Goal: Book appointment/travel/reservation

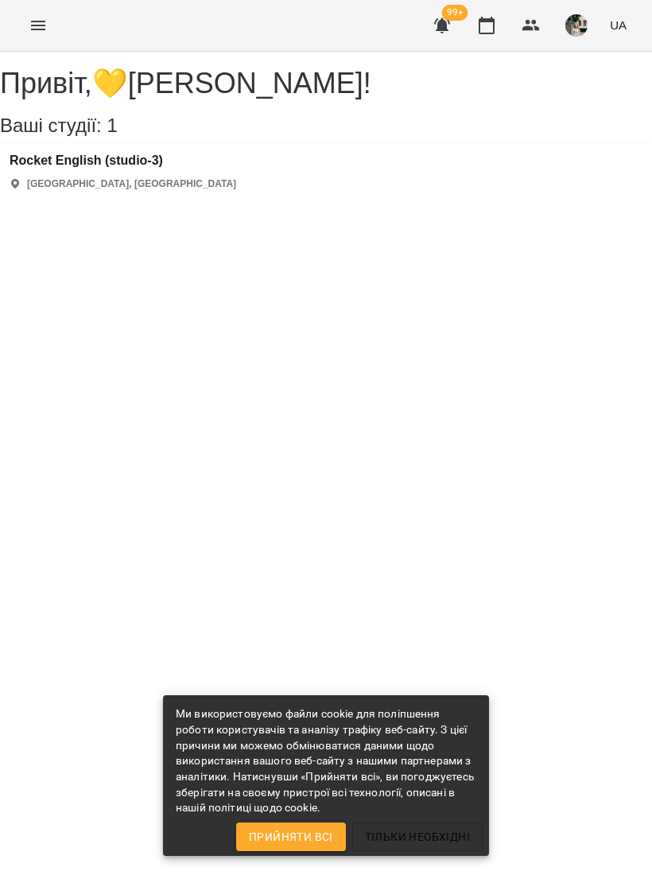
click at [492, 30] on icon "button" at bounding box center [486, 25] width 19 height 19
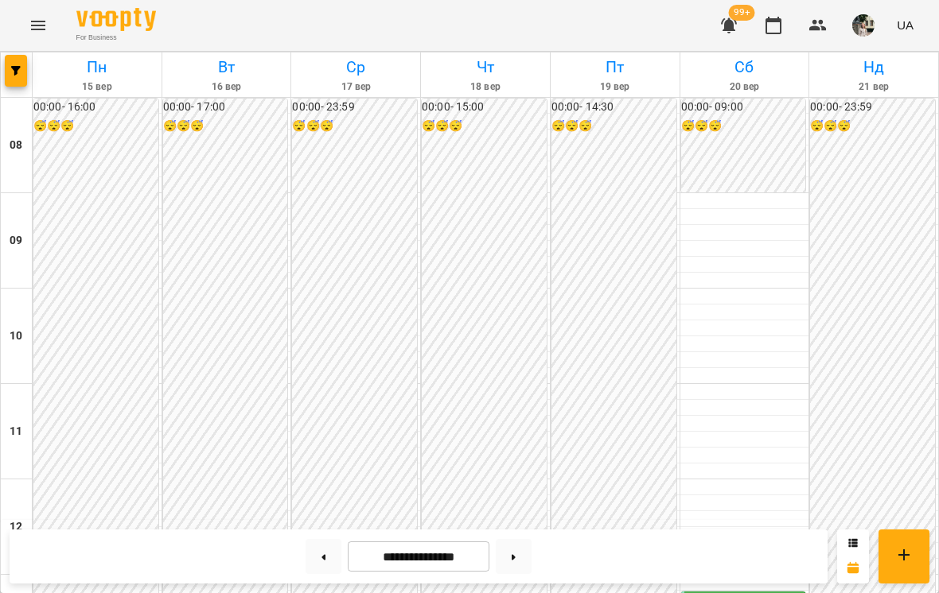
scroll to position [832, 0]
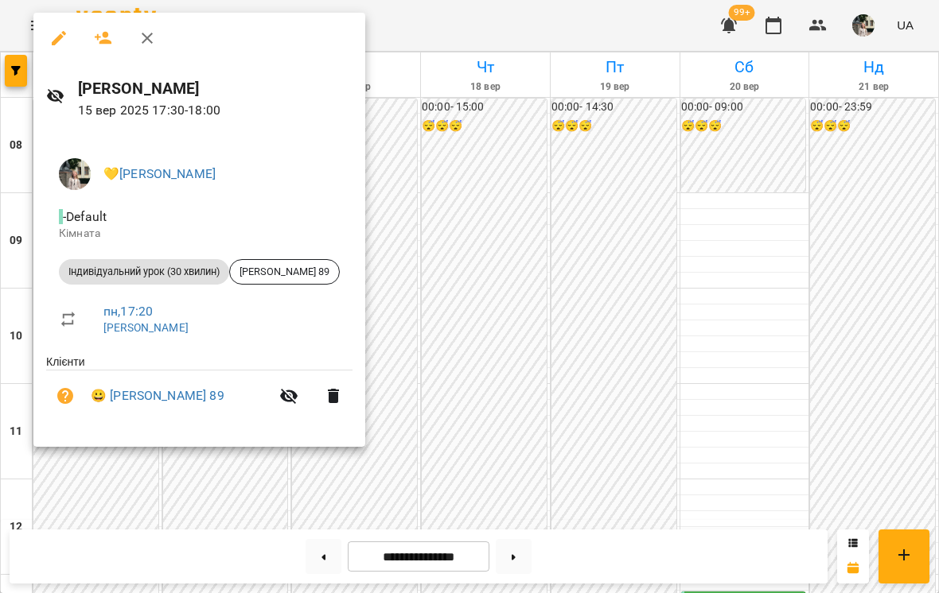
click at [502, 377] on div at bounding box center [469, 296] width 939 height 593
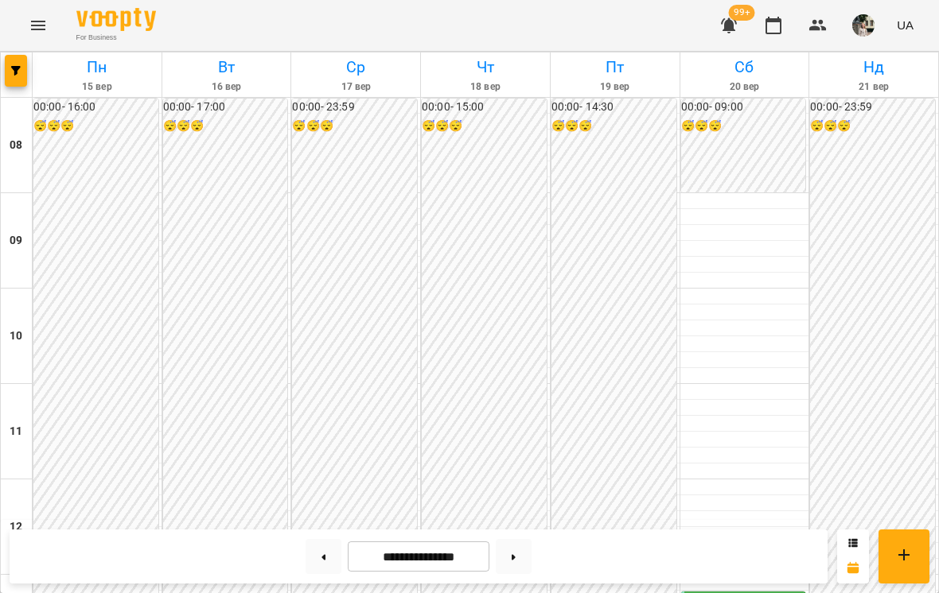
scroll to position [679, 0]
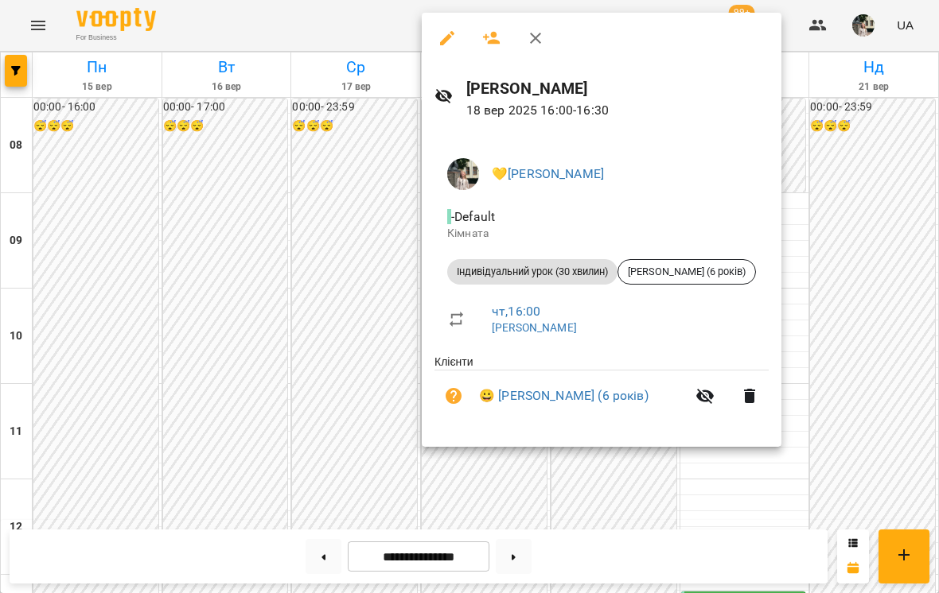
click at [356, 196] on div at bounding box center [469, 296] width 939 height 593
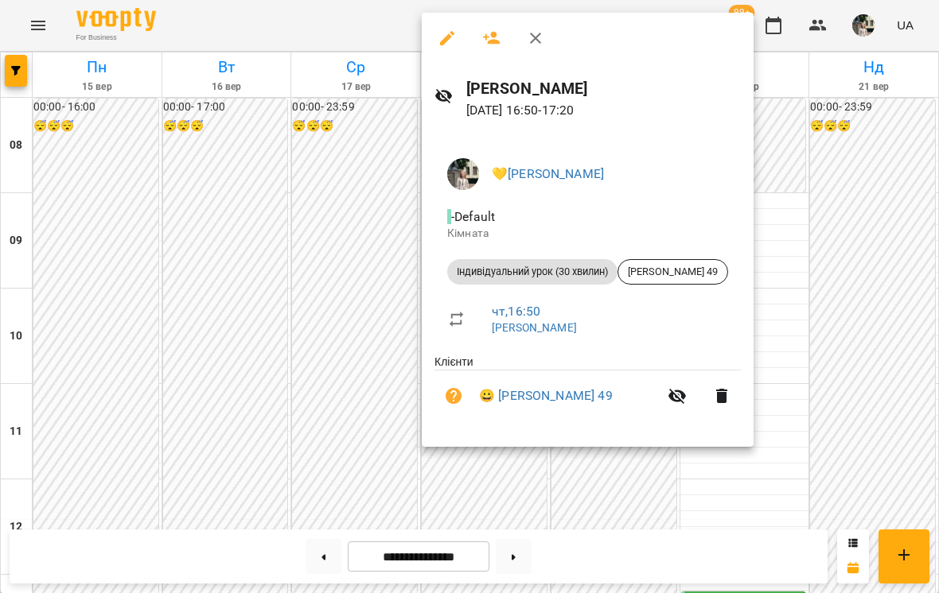
click at [336, 196] on div at bounding box center [469, 296] width 939 height 593
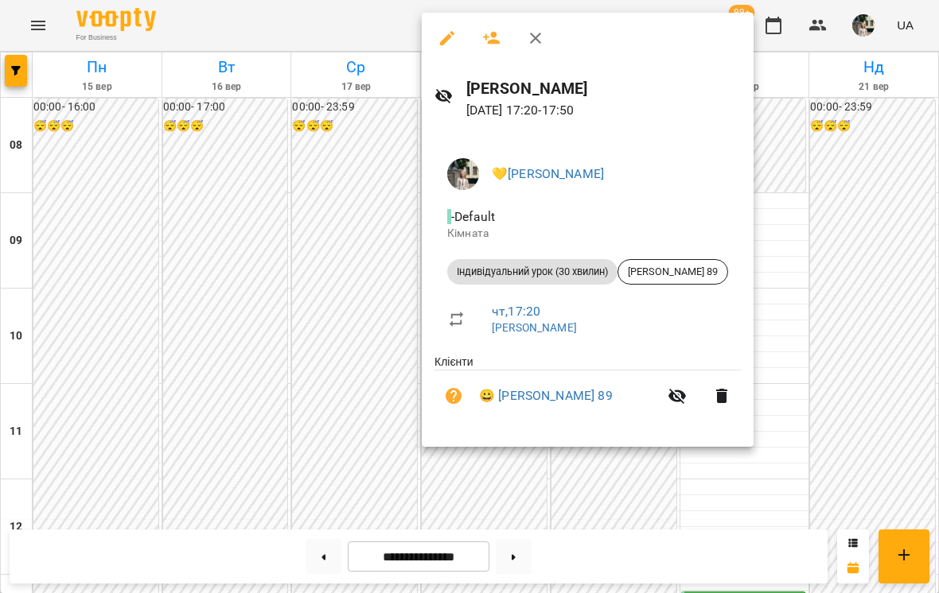
click at [340, 186] on div at bounding box center [469, 296] width 939 height 593
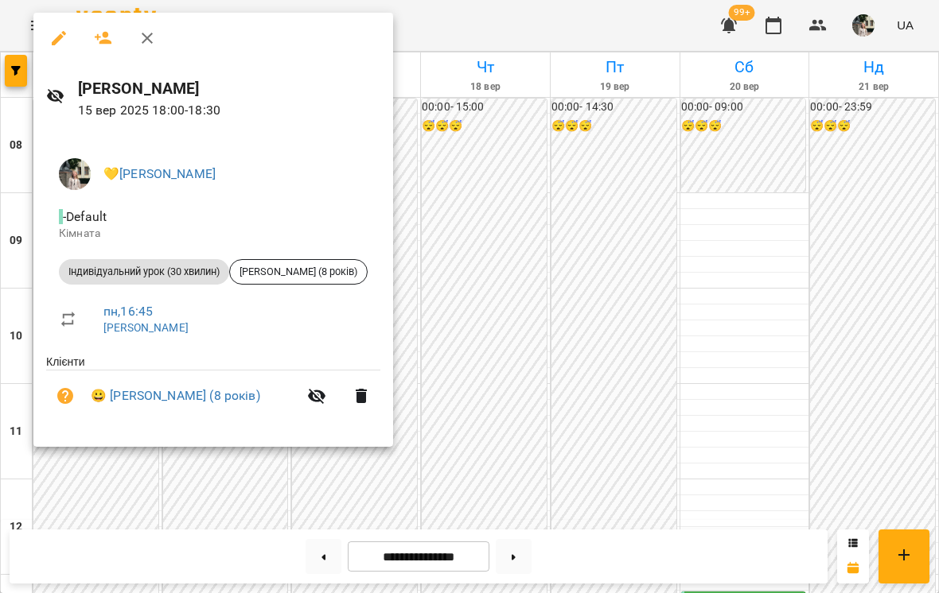
click at [648, 206] on div at bounding box center [469, 296] width 939 height 593
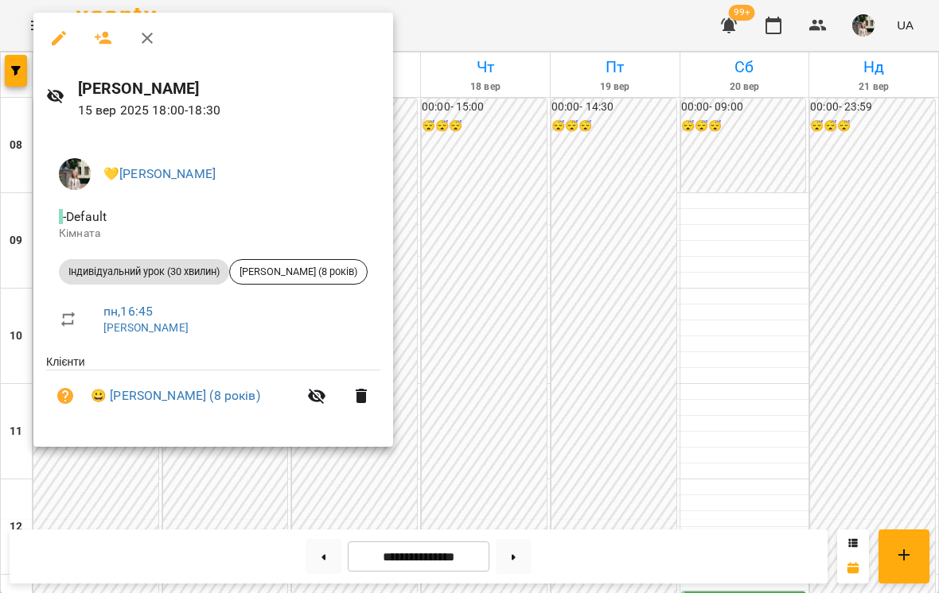
click at [652, 186] on div at bounding box center [469, 296] width 939 height 593
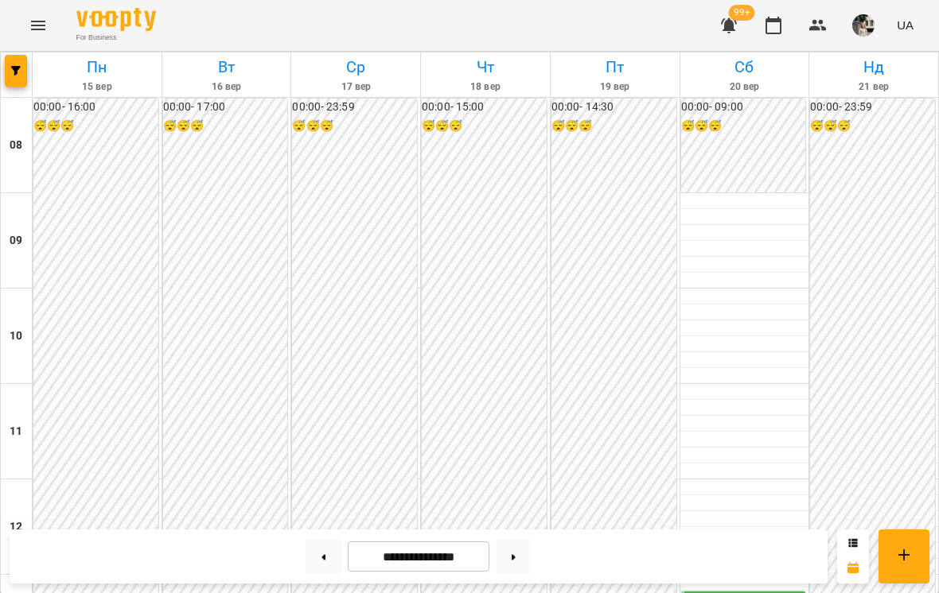
scroll to position [741, 0]
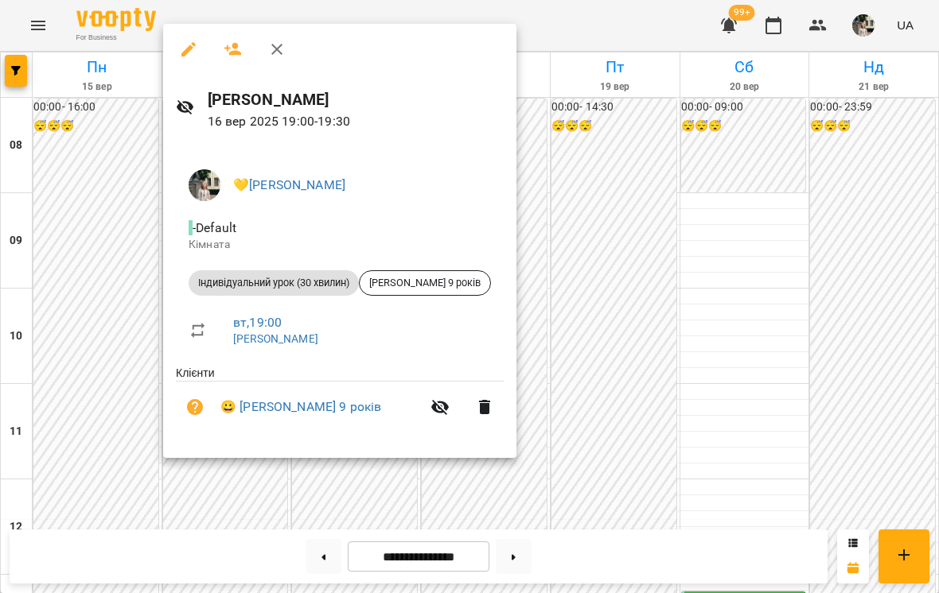
click at [639, 182] on div at bounding box center [469, 296] width 939 height 593
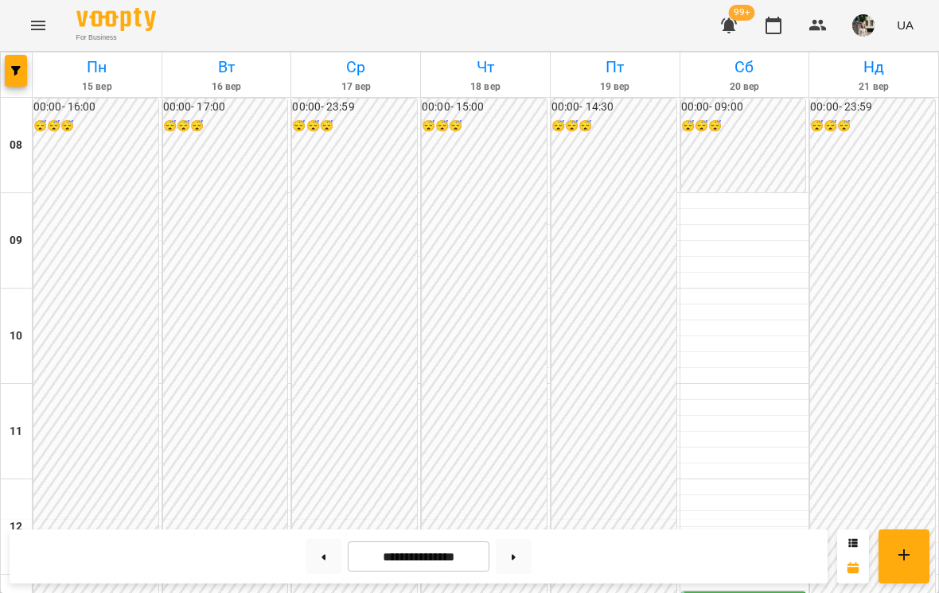
scroll to position [633, 0]
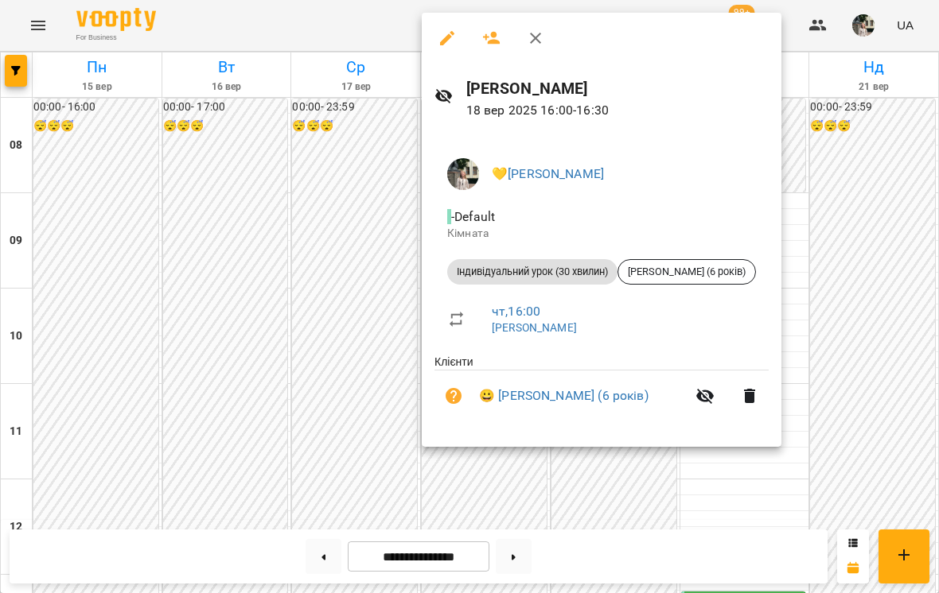
click at [292, 209] on div at bounding box center [469, 296] width 939 height 593
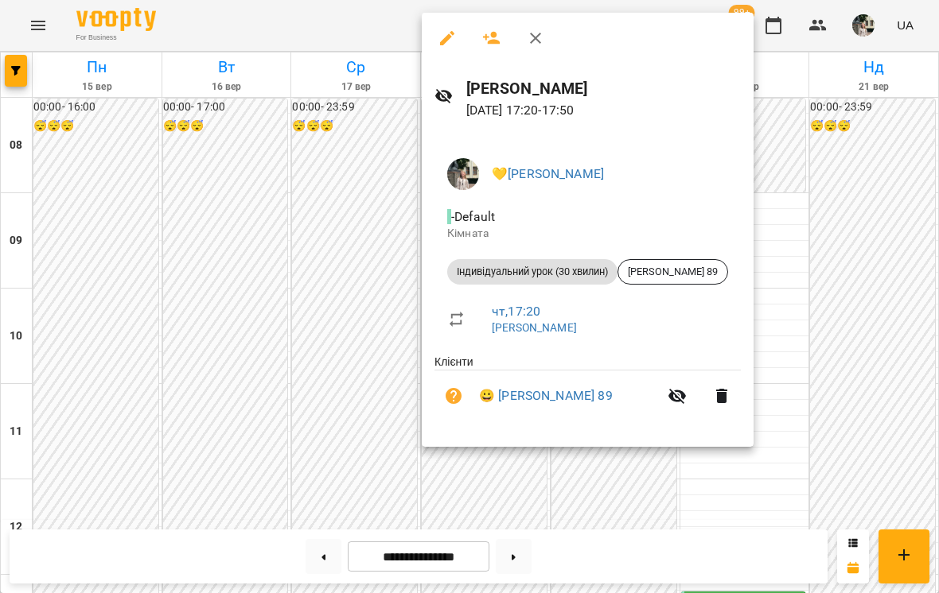
click at [302, 243] on div at bounding box center [469, 296] width 939 height 593
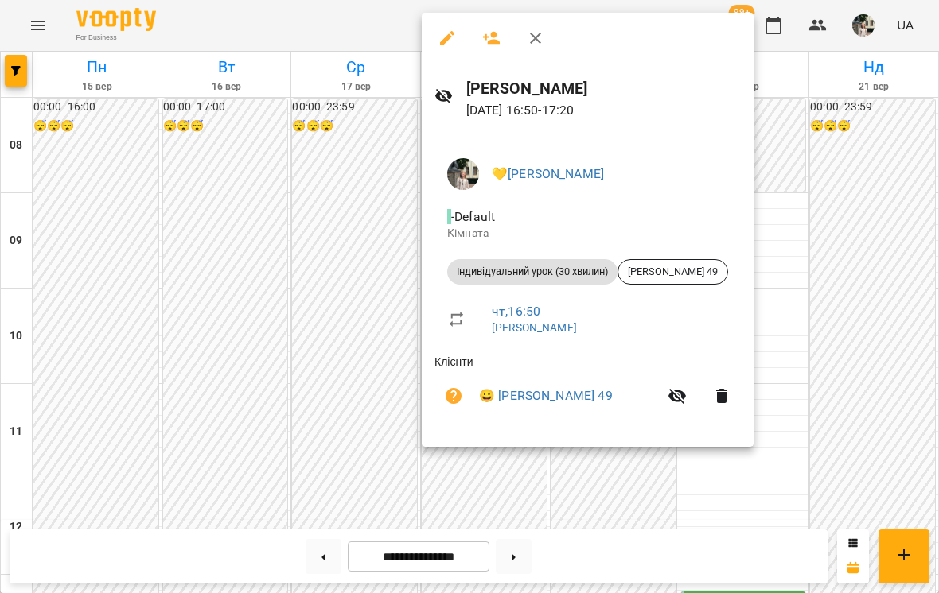
click at [309, 235] on div at bounding box center [469, 296] width 939 height 593
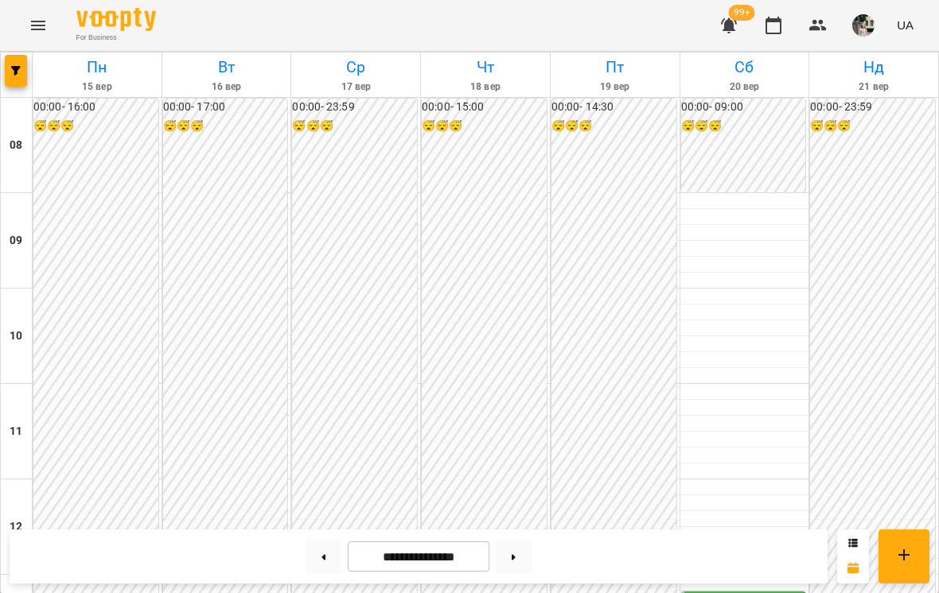
scroll to position [779, 0]
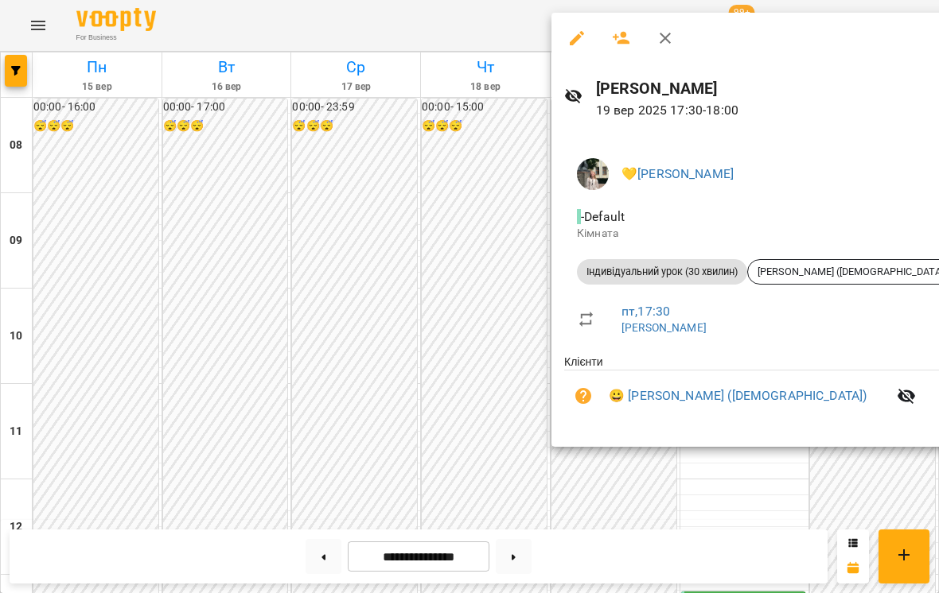
click at [292, 214] on div at bounding box center [469, 296] width 939 height 593
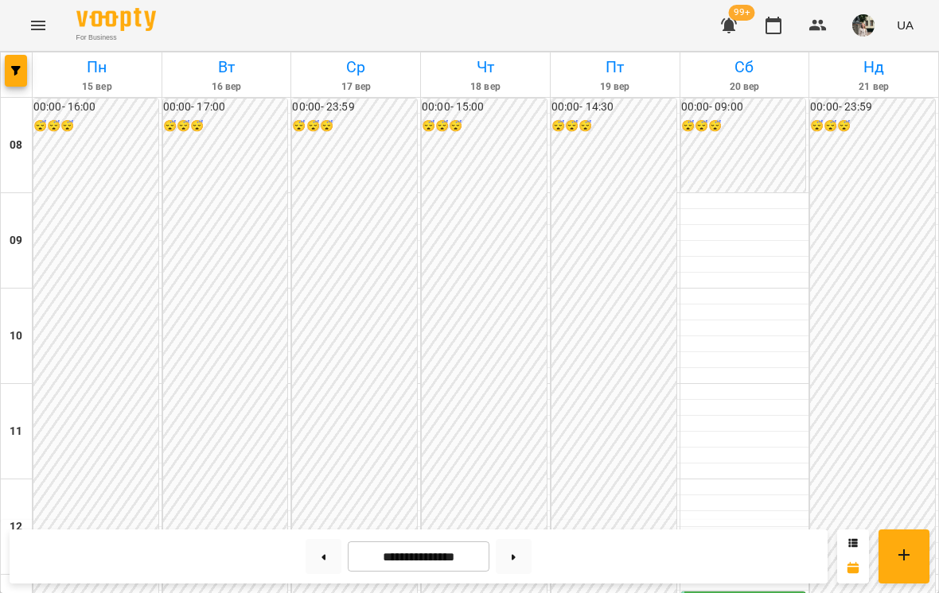
scroll to position [896, 0]
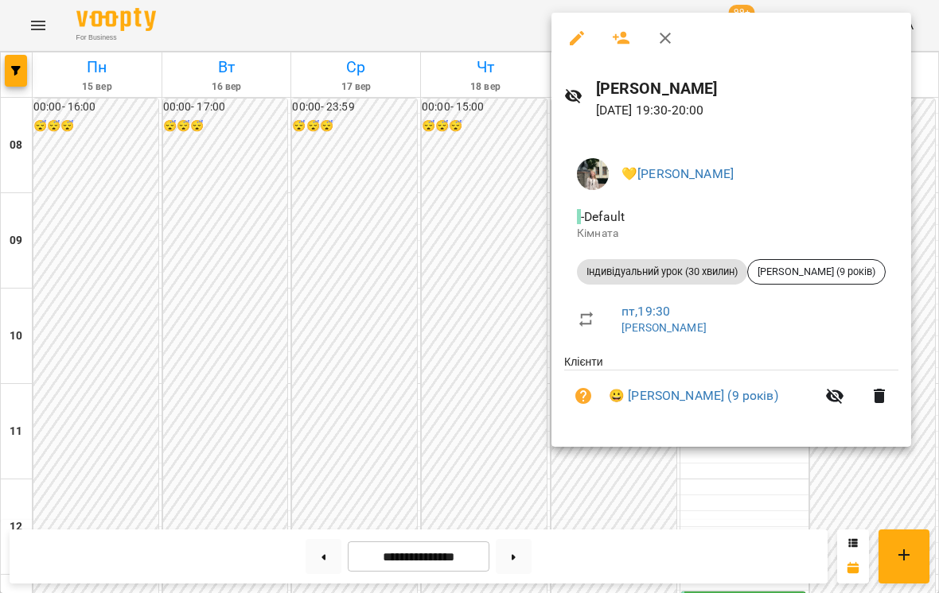
click at [407, 284] on div at bounding box center [469, 296] width 939 height 593
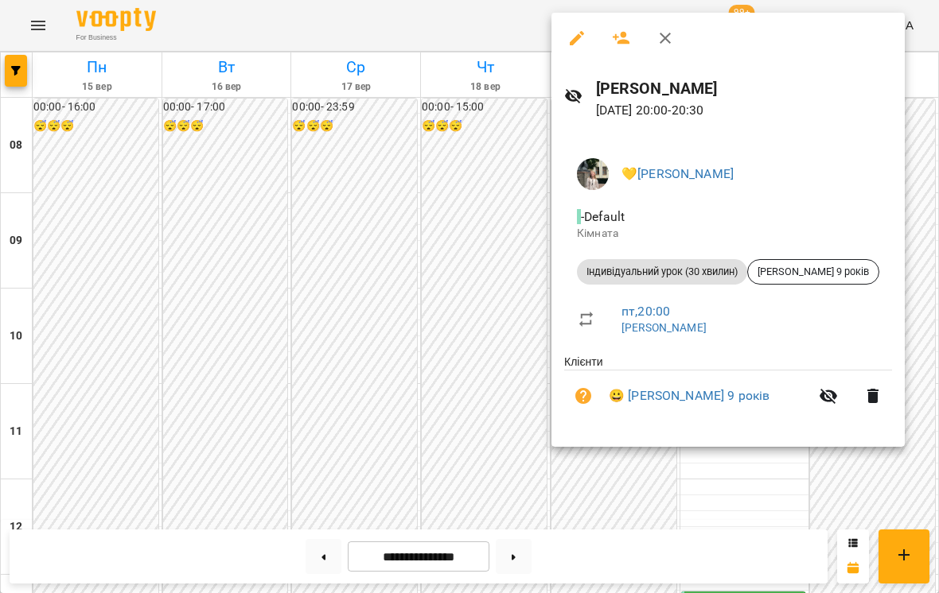
click at [391, 266] on div at bounding box center [469, 296] width 939 height 593
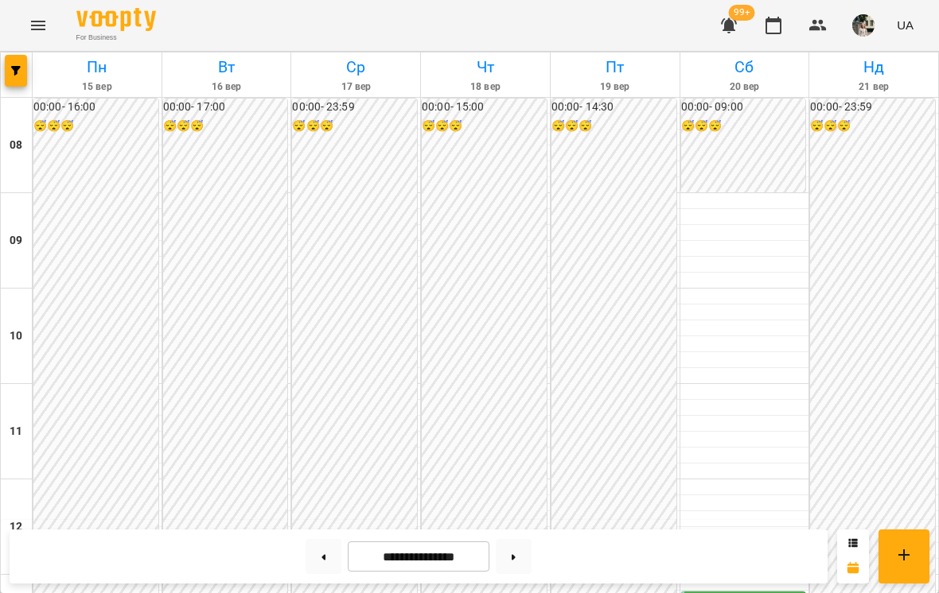
scroll to position [404, 0]
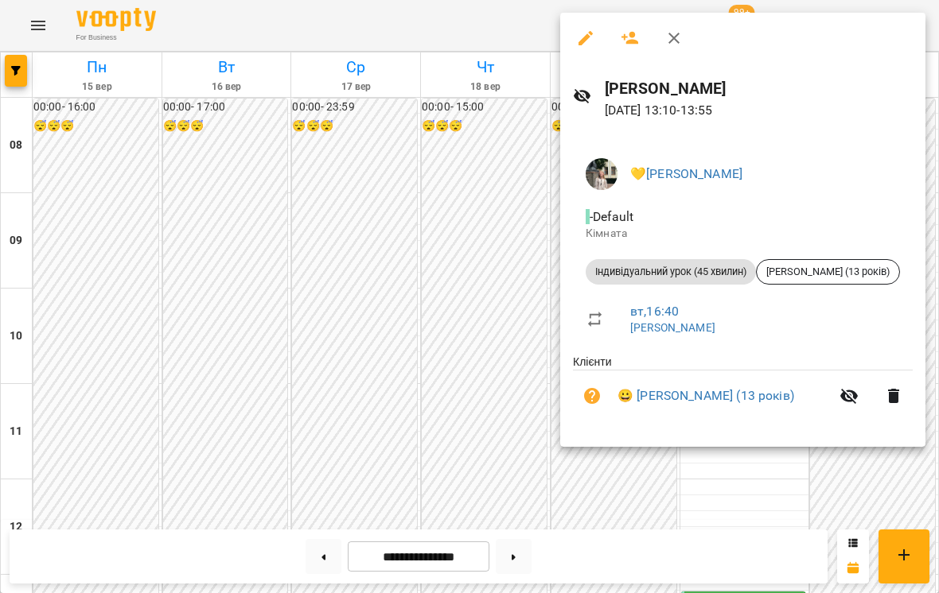
click at [446, 180] on div at bounding box center [469, 296] width 939 height 593
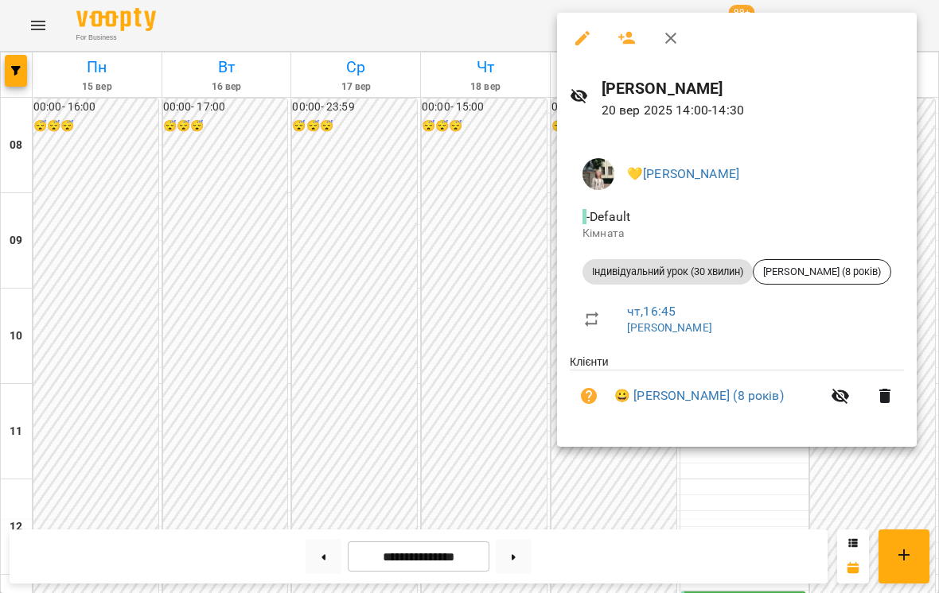
click at [457, 234] on div at bounding box center [469, 296] width 939 height 593
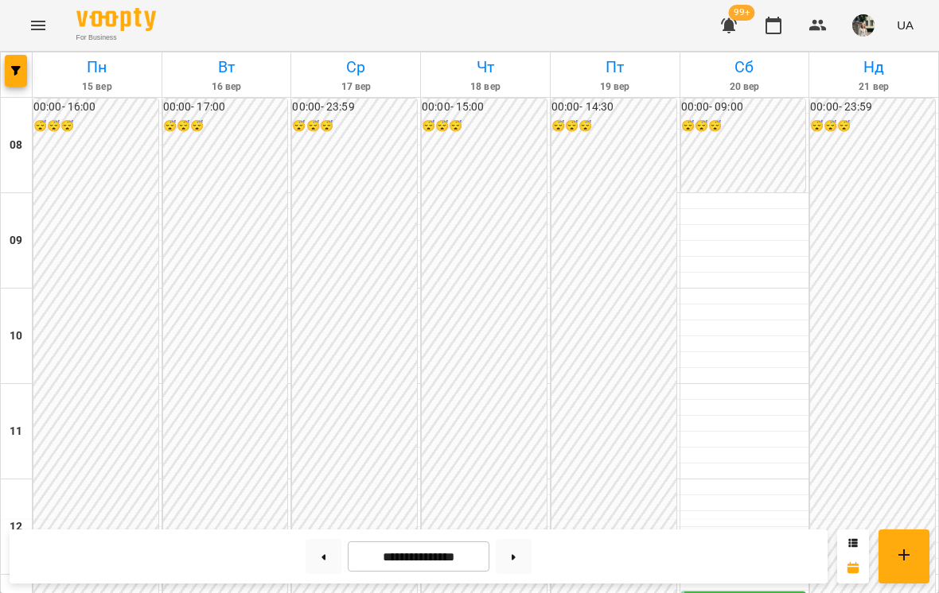
scroll to position [790, 0]
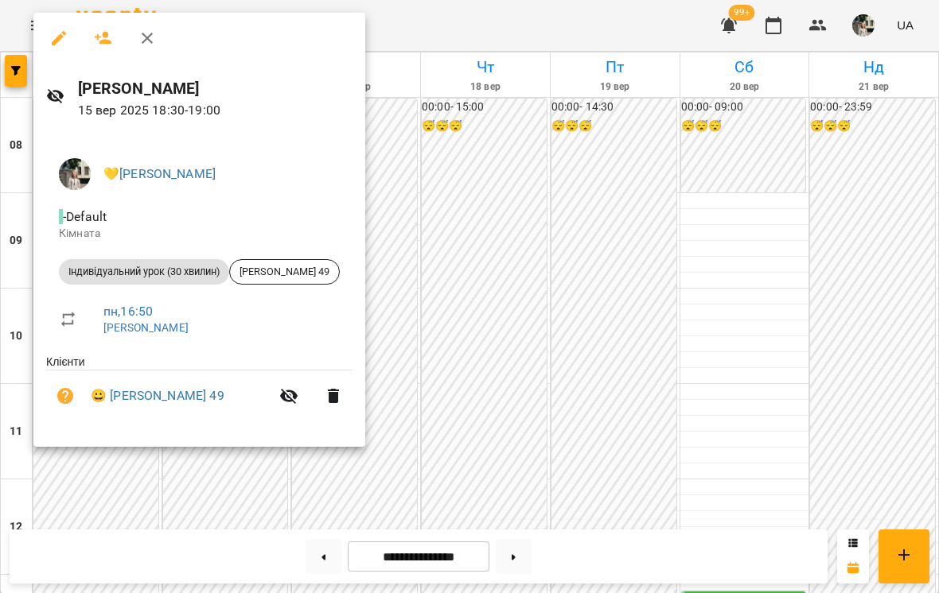
click at [438, 410] on div at bounding box center [469, 296] width 939 height 593
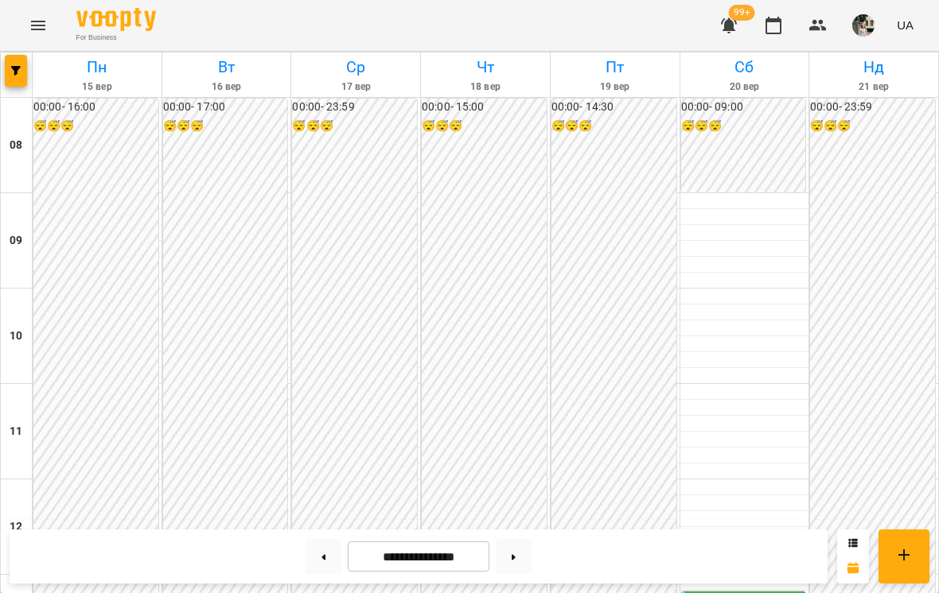
scroll to position [712, 0]
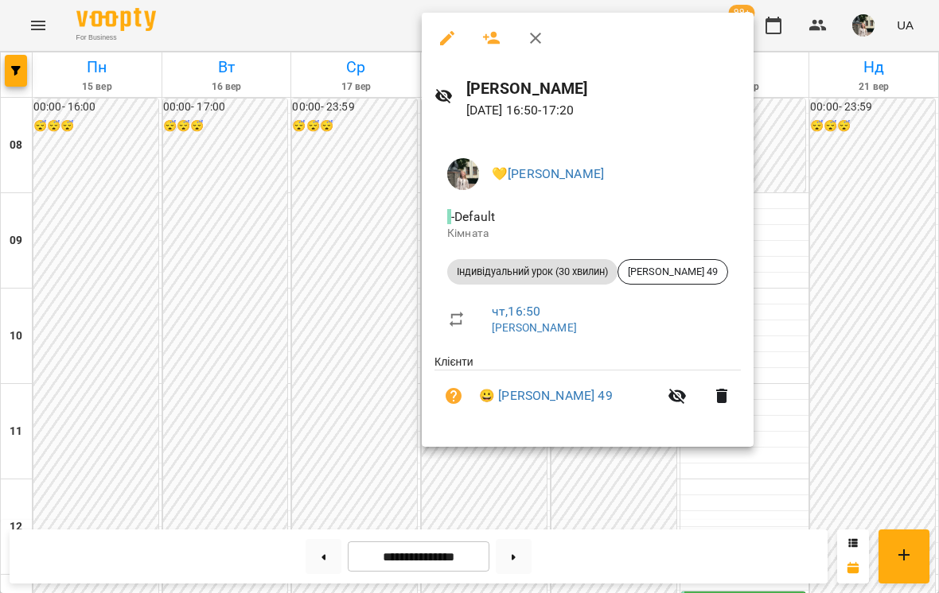
click at [327, 165] on div at bounding box center [469, 296] width 939 height 593
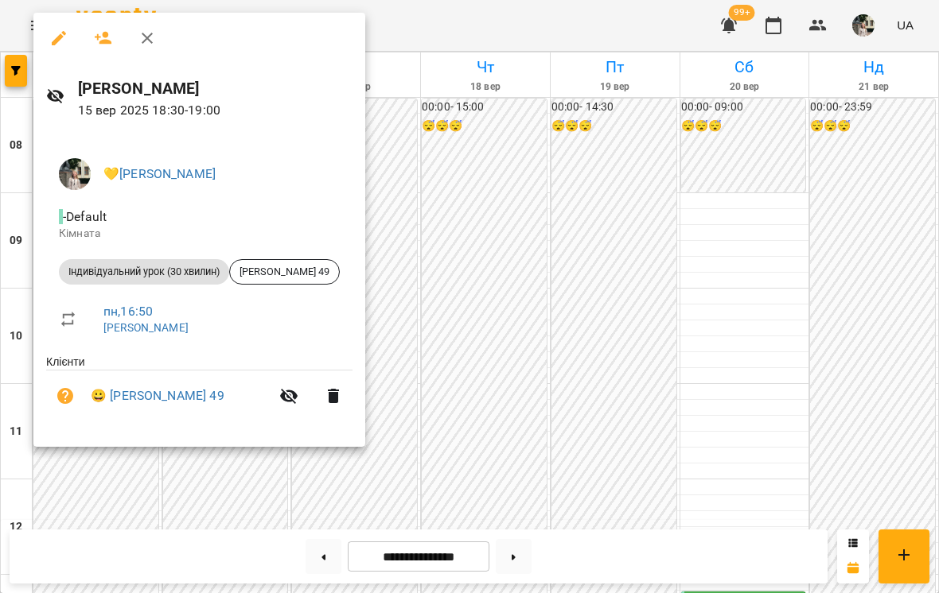
click at [426, 218] on div at bounding box center [469, 296] width 939 height 593
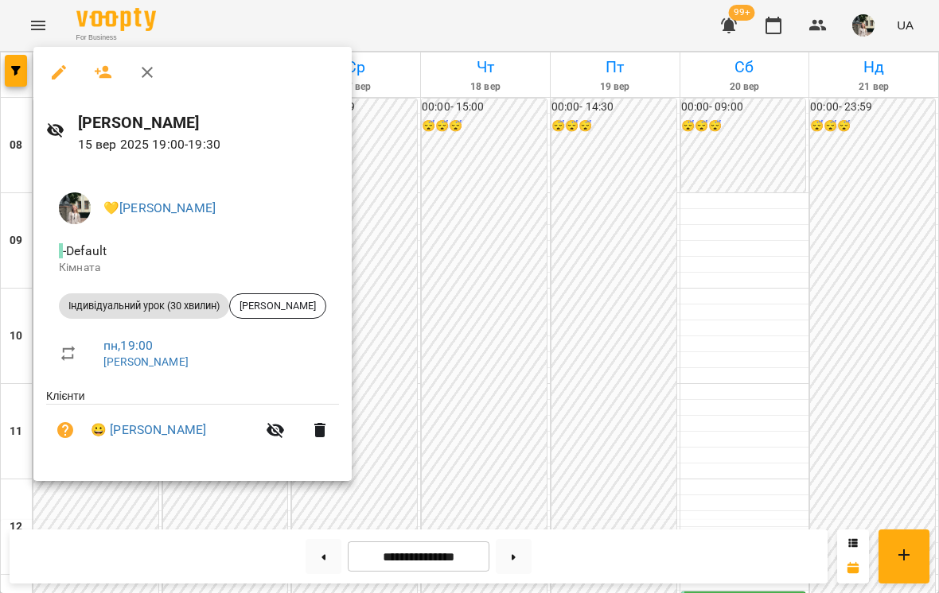
click at [456, 238] on div at bounding box center [469, 296] width 939 height 593
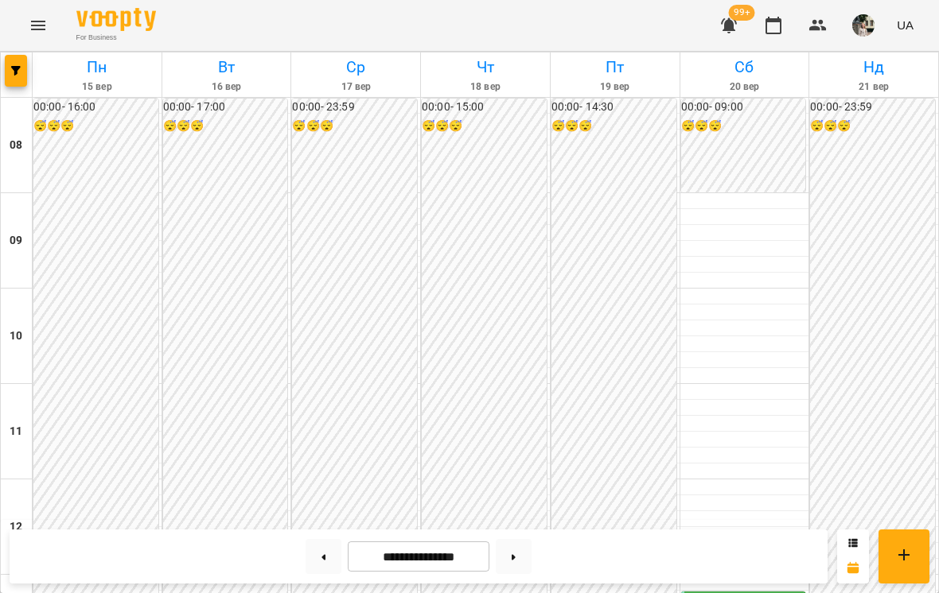
scroll to position [863, 0]
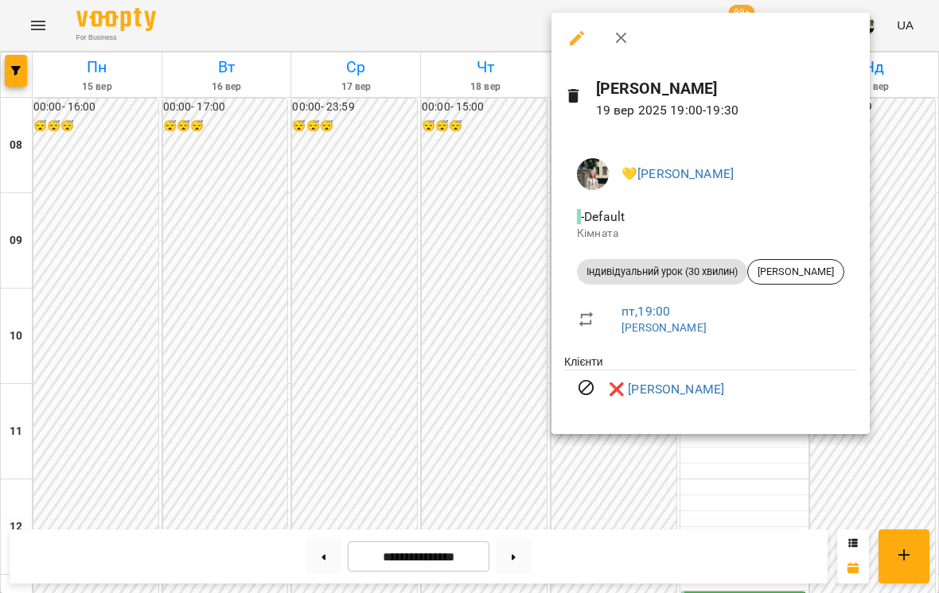
click at [350, 232] on div at bounding box center [469, 296] width 939 height 593
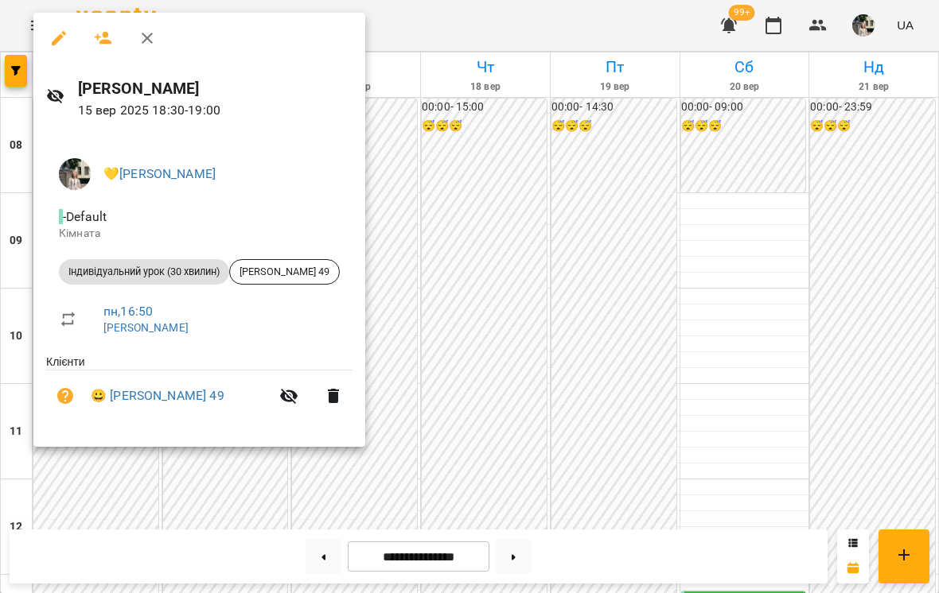
click at [468, 413] on div at bounding box center [469, 296] width 939 height 593
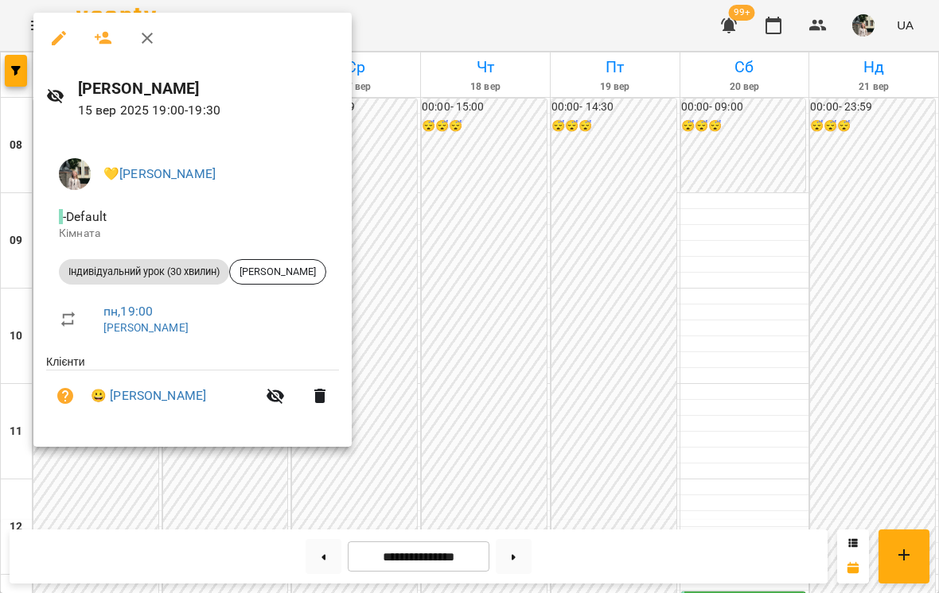
click at [457, 333] on div at bounding box center [469, 296] width 939 height 593
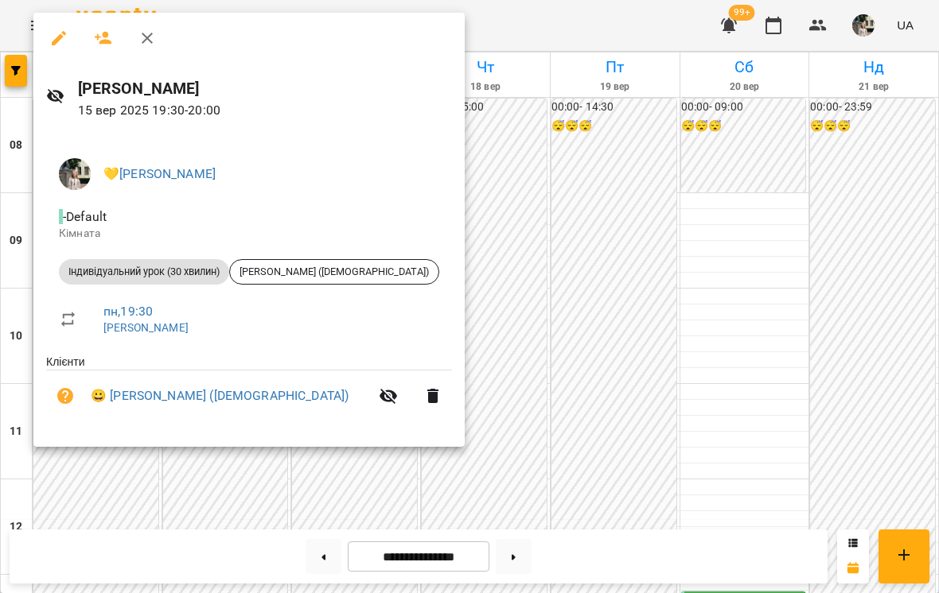
click at [475, 321] on div at bounding box center [469, 296] width 939 height 593
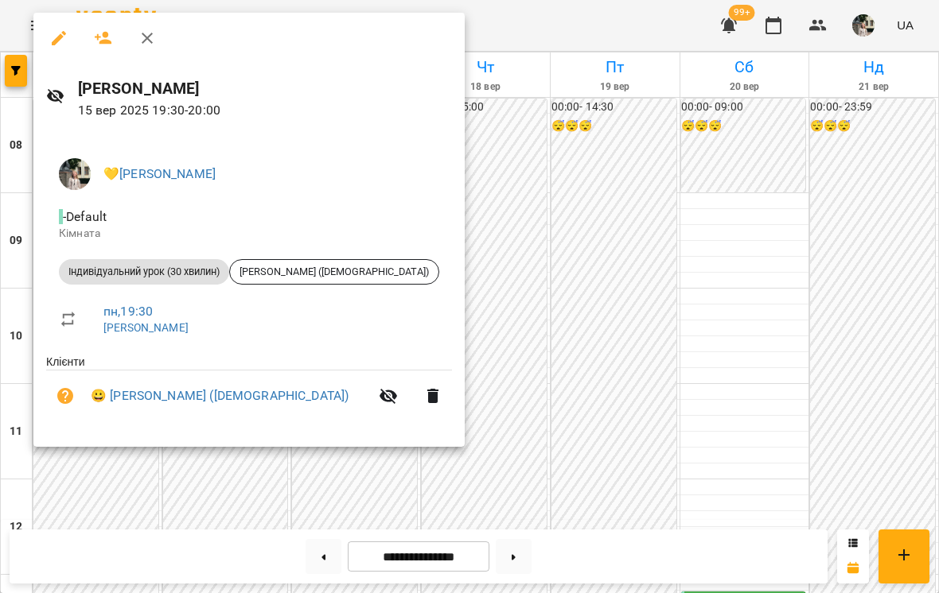
click at [471, 404] on div at bounding box center [469, 296] width 939 height 593
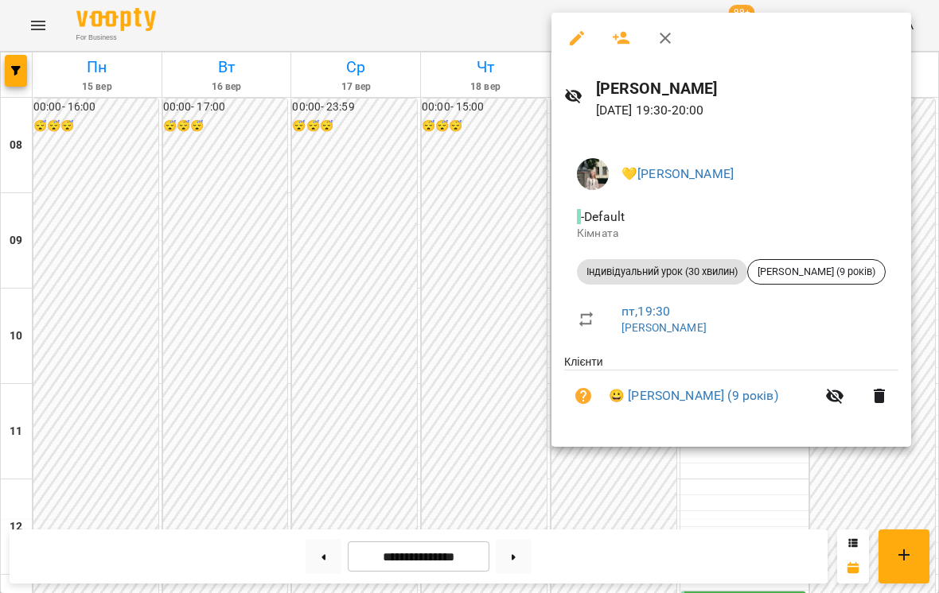
click at [438, 348] on div at bounding box center [469, 296] width 939 height 593
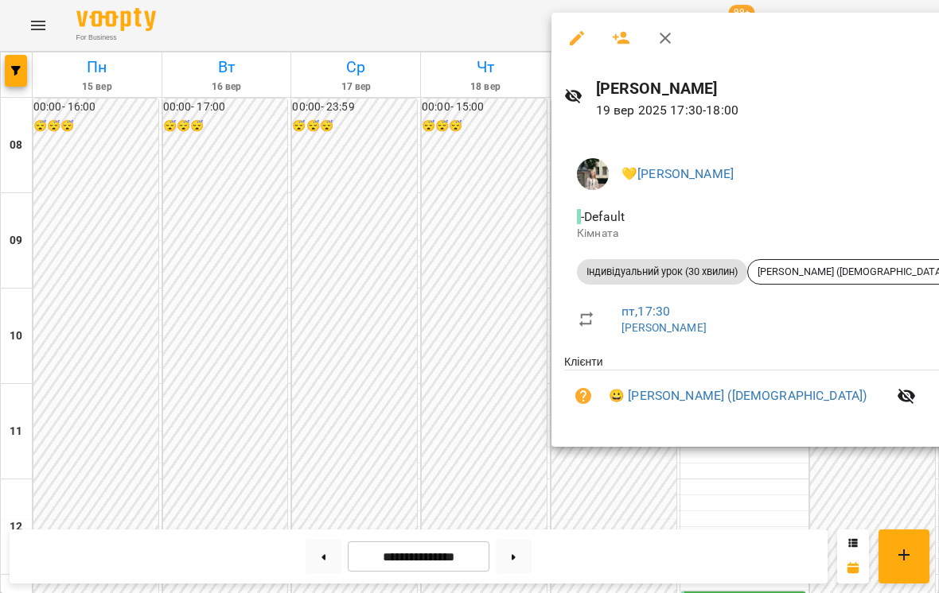
click at [426, 335] on div at bounding box center [469, 296] width 939 height 593
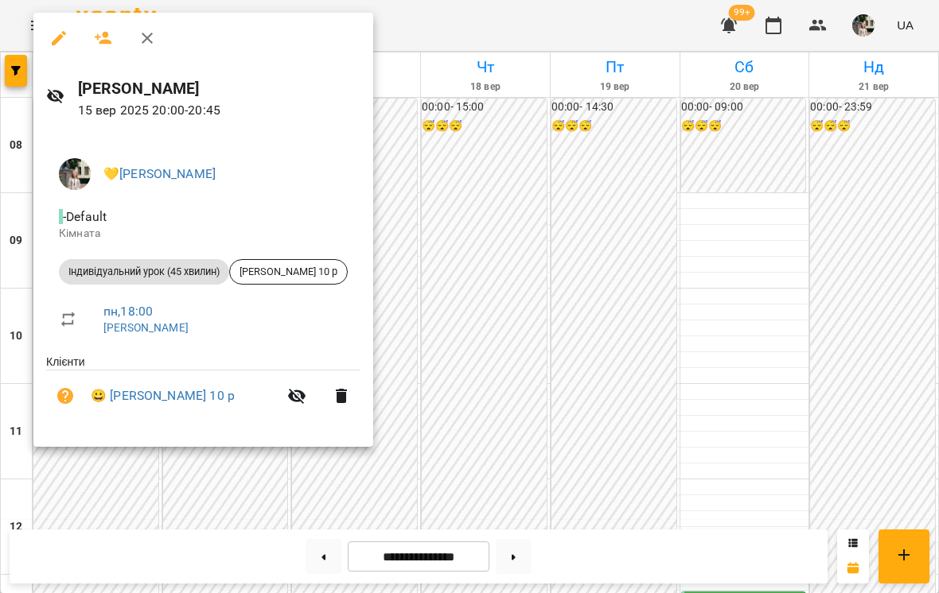
click at [481, 402] on div at bounding box center [469, 296] width 939 height 593
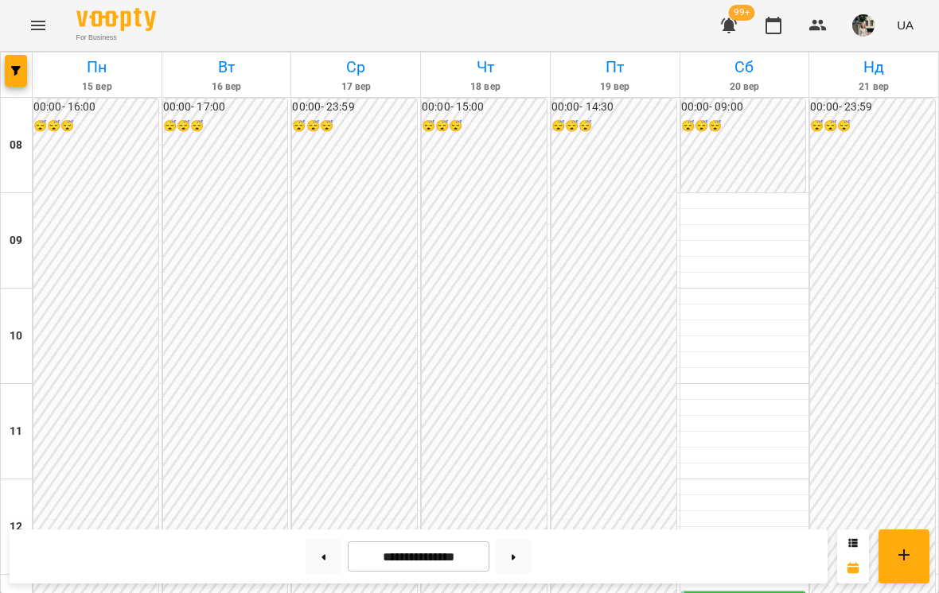
scroll to position [462, 0]
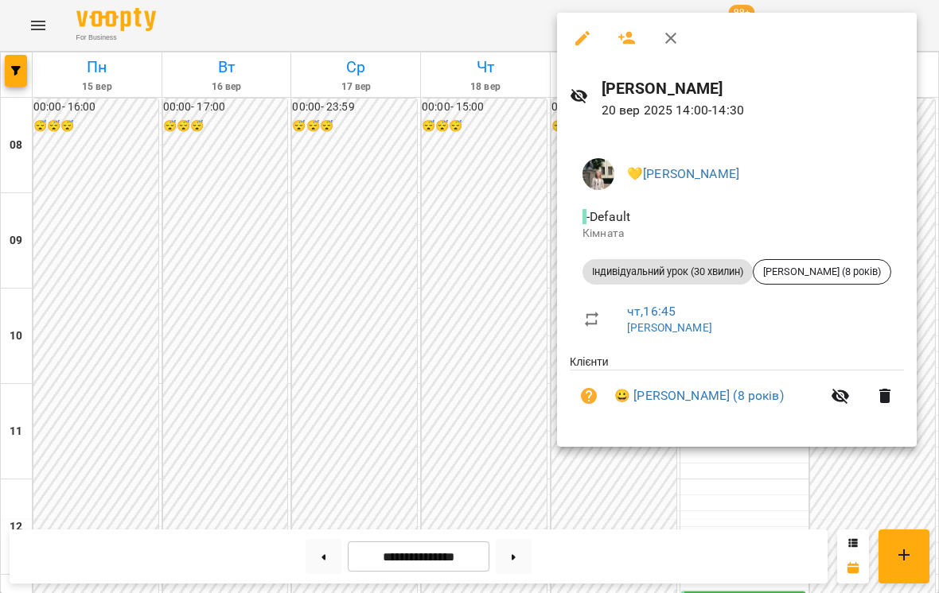
click at [378, 192] on div at bounding box center [469, 296] width 939 height 593
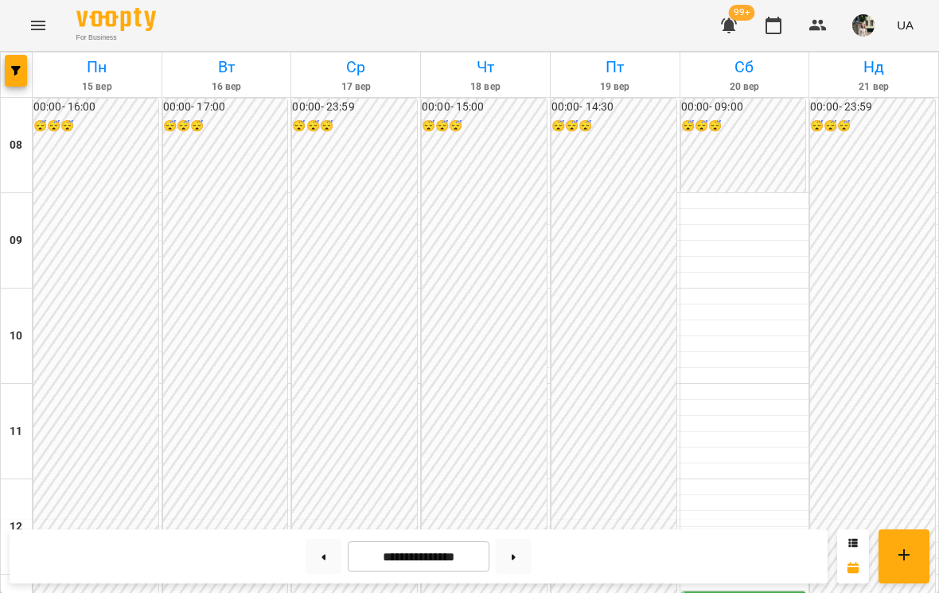
scroll to position [811, 0]
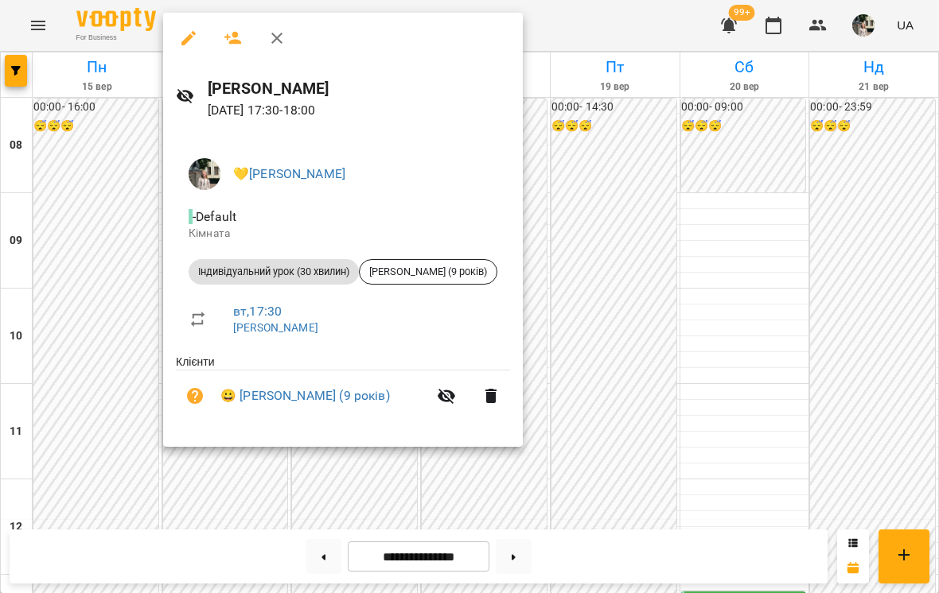
click at [622, 139] on div at bounding box center [469, 296] width 939 height 593
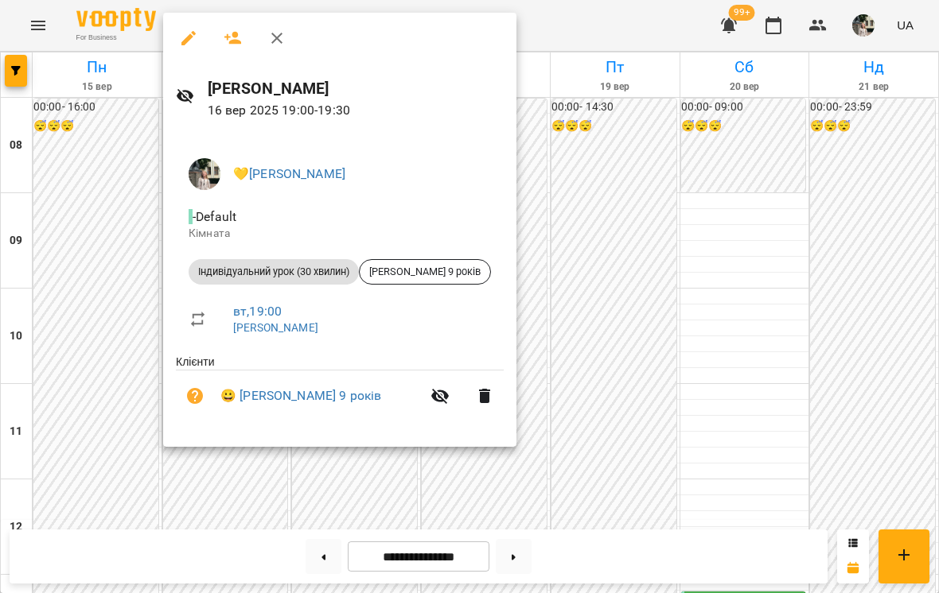
click at [214, 488] on div at bounding box center [469, 296] width 939 height 593
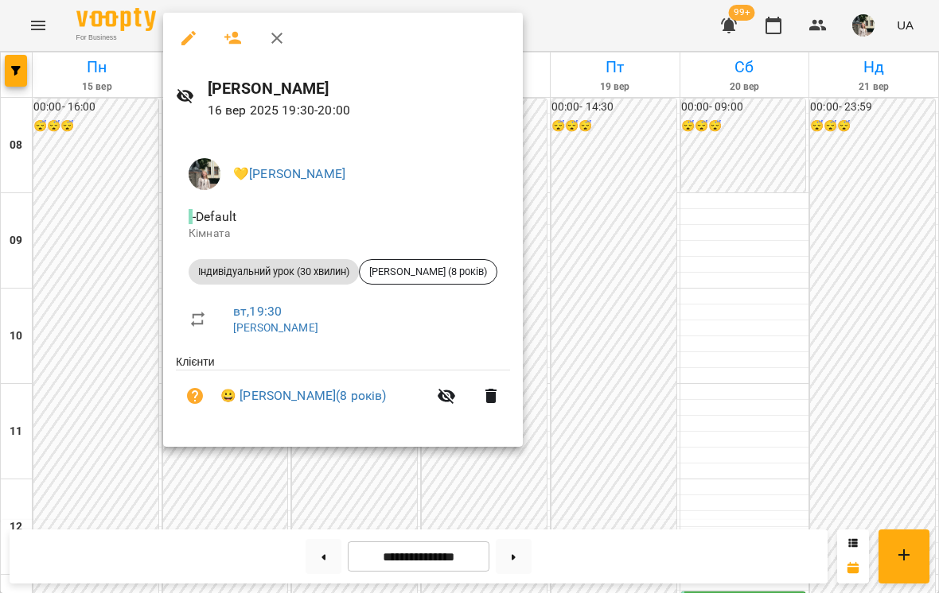
click at [201, 497] on div at bounding box center [469, 296] width 939 height 593
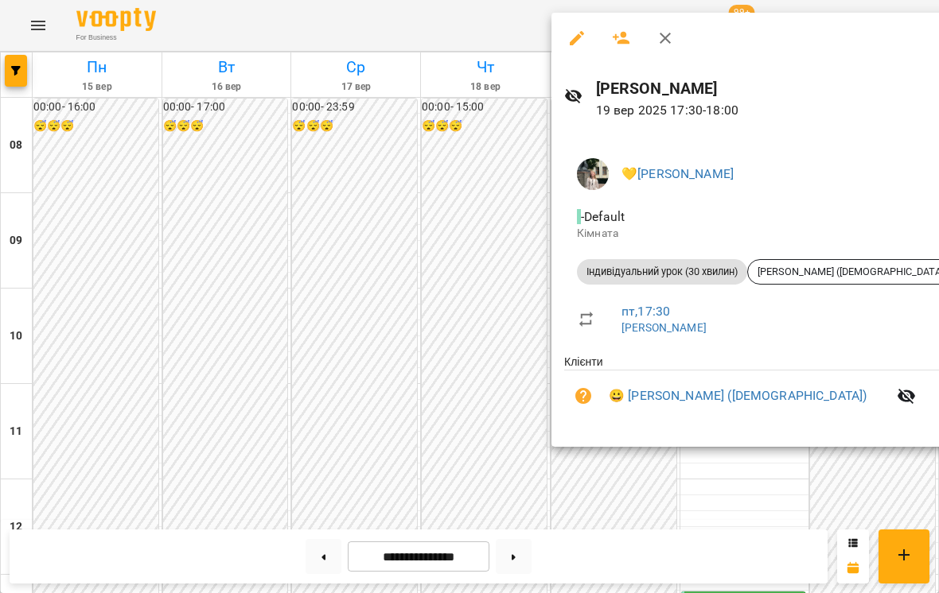
click at [354, 249] on div at bounding box center [469, 296] width 939 height 593
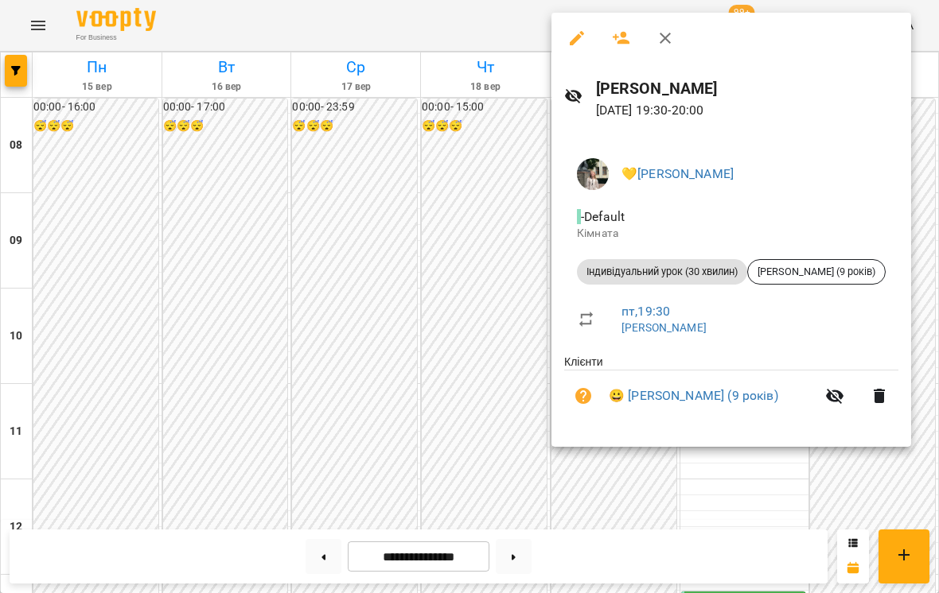
click at [368, 194] on div at bounding box center [469, 296] width 939 height 593
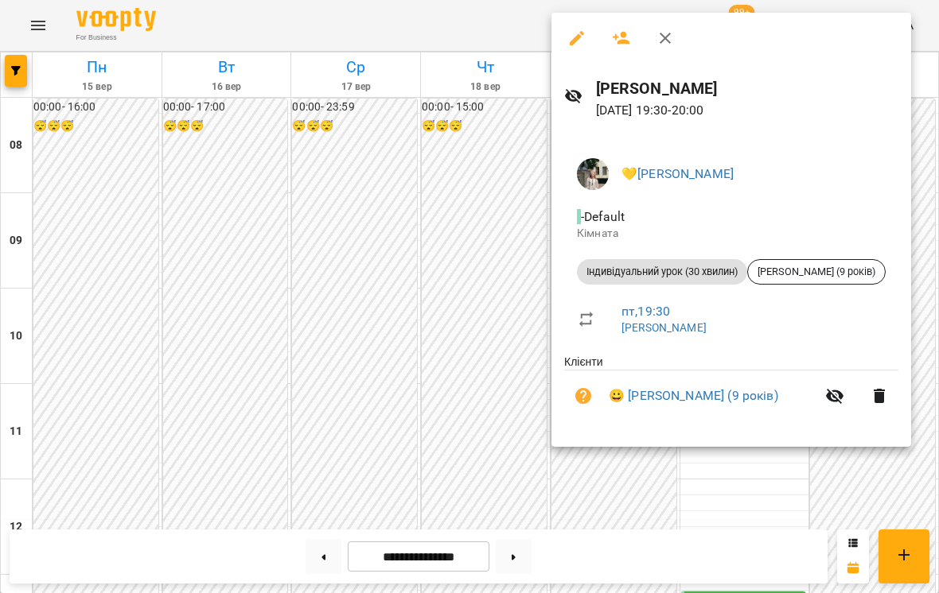
click at [400, 294] on div at bounding box center [469, 296] width 939 height 593
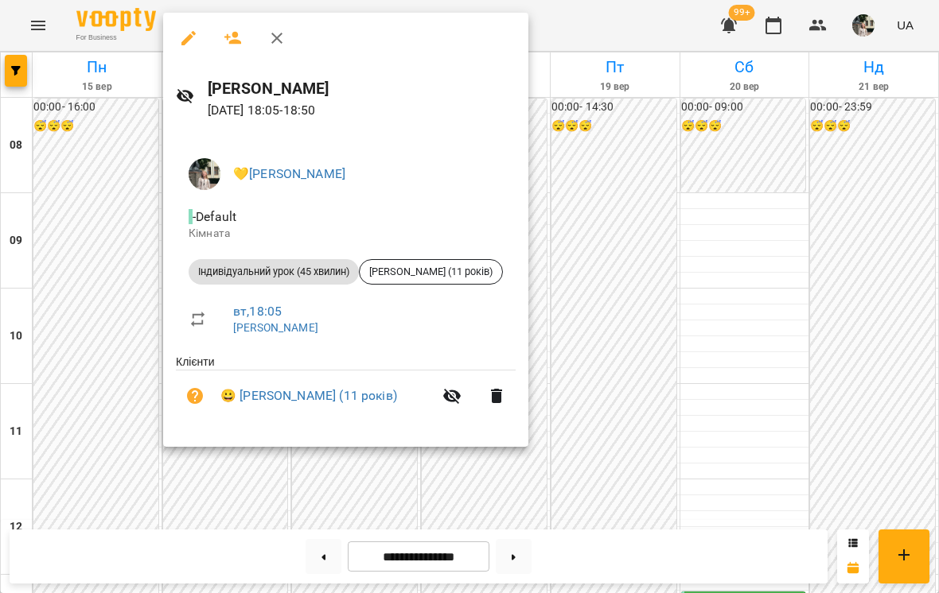
click at [102, 130] on div at bounding box center [469, 296] width 939 height 593
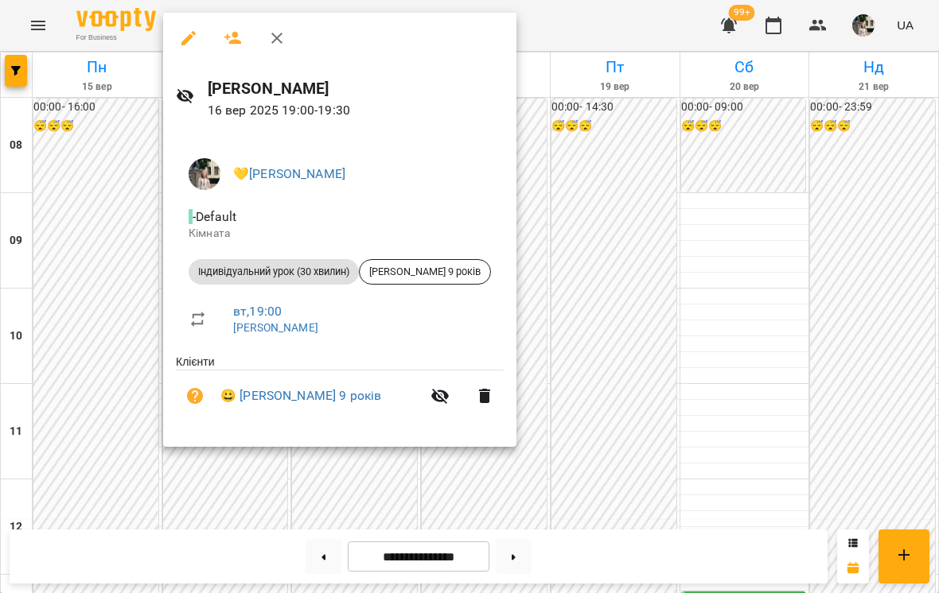
click at [107, 115] on div at bounding box center [469, 296] width 939 height 593
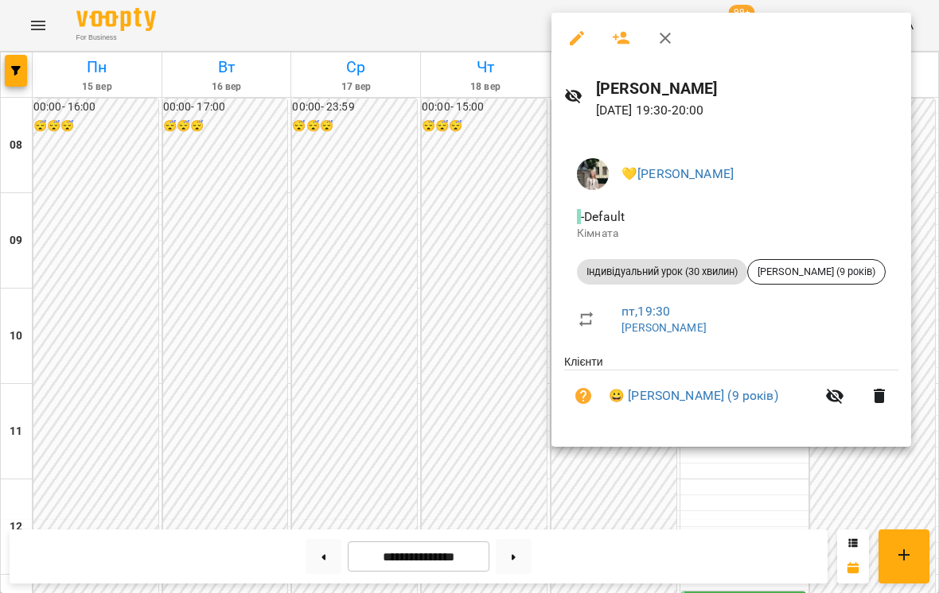
click at [321, 115] on div at bounding box center [469, 296] width 939 height 593
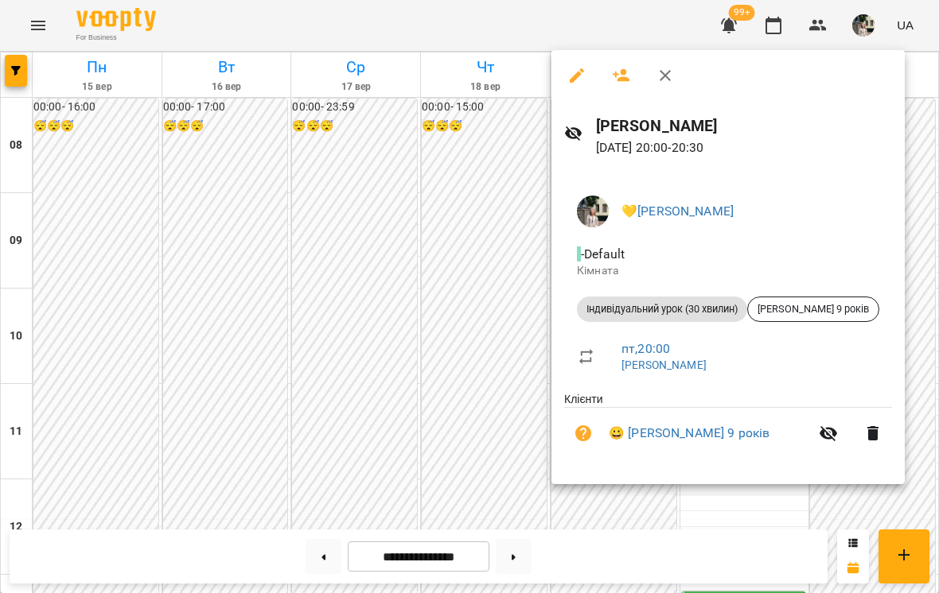
click at [344, 142] on div at bounding box center [469, 296] width 939 height 593
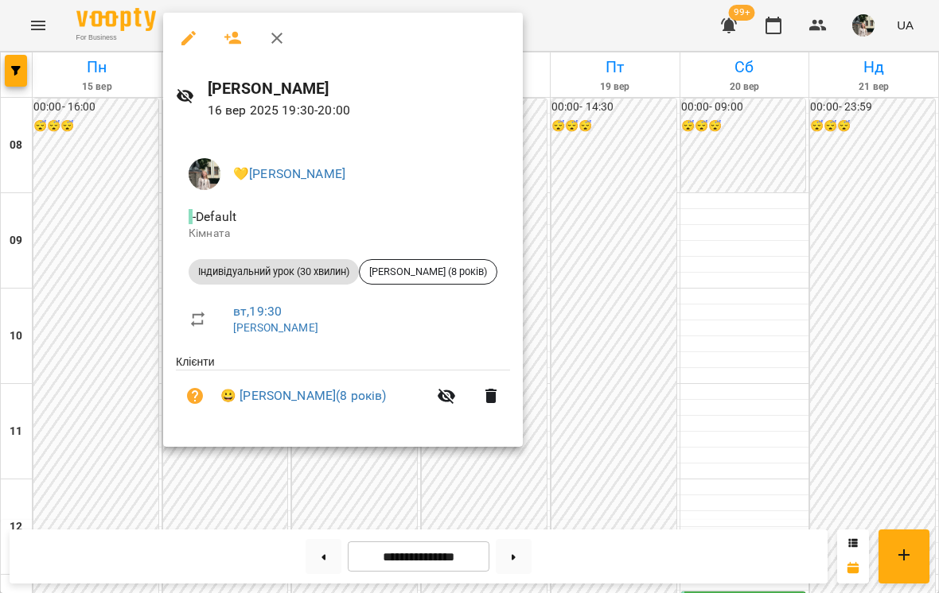
click at [115, 107] on div at bounding box center [469, 296] width 939 height 593
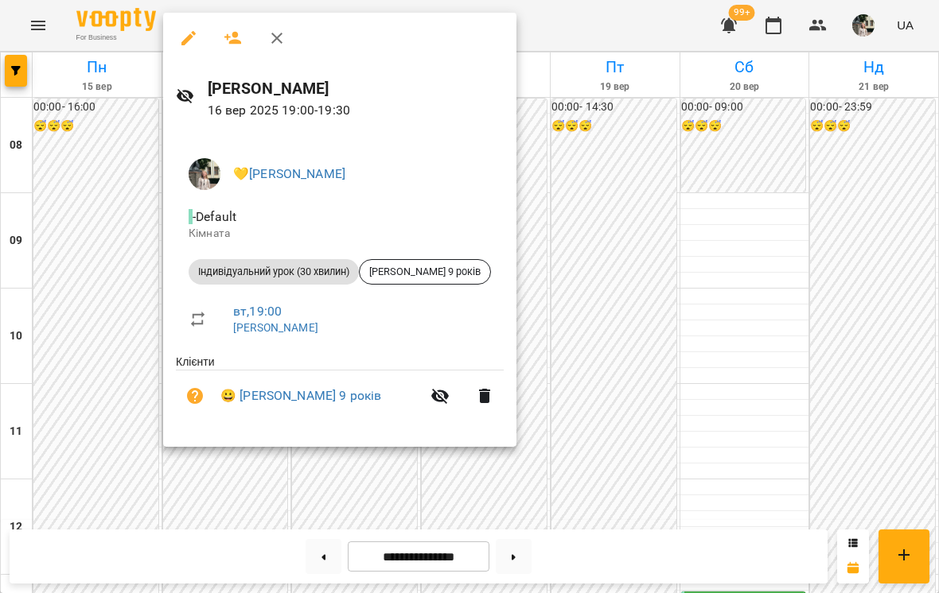
click at [99, 91] on div at bounding box center [469, 296] width 939 height 593
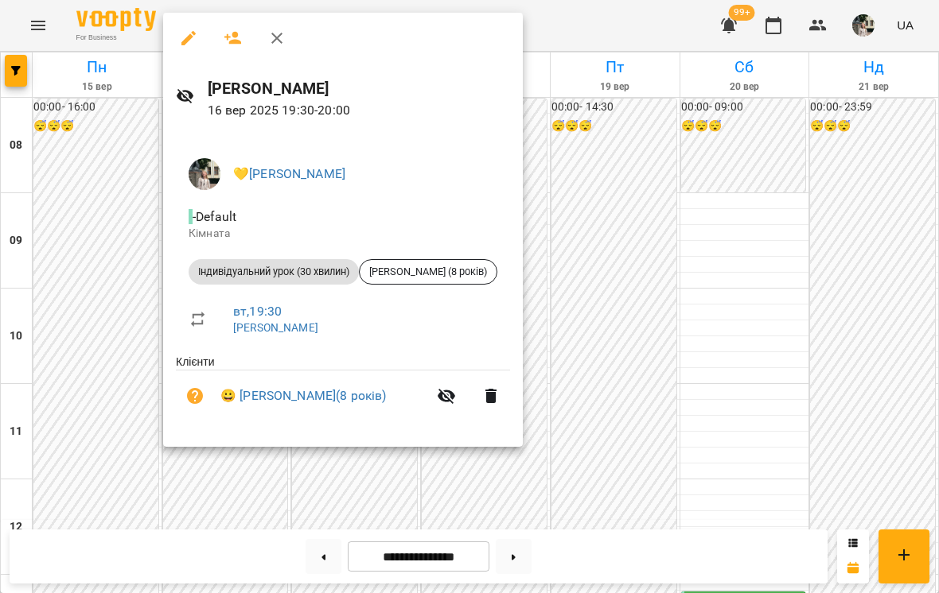
click at [90, 80] on div at bounding box center [469, 296] width 939 height 593
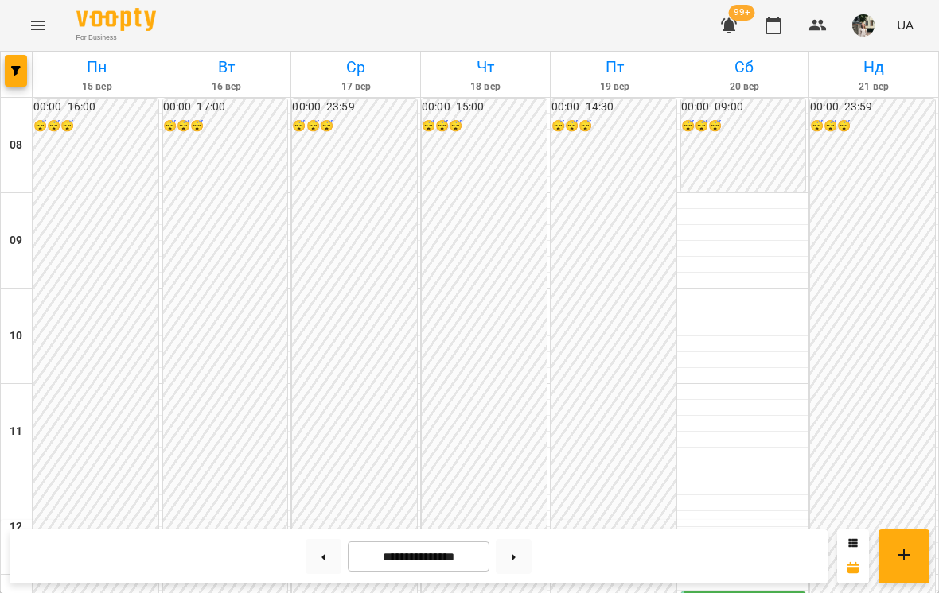
scroll to position [407, 0]
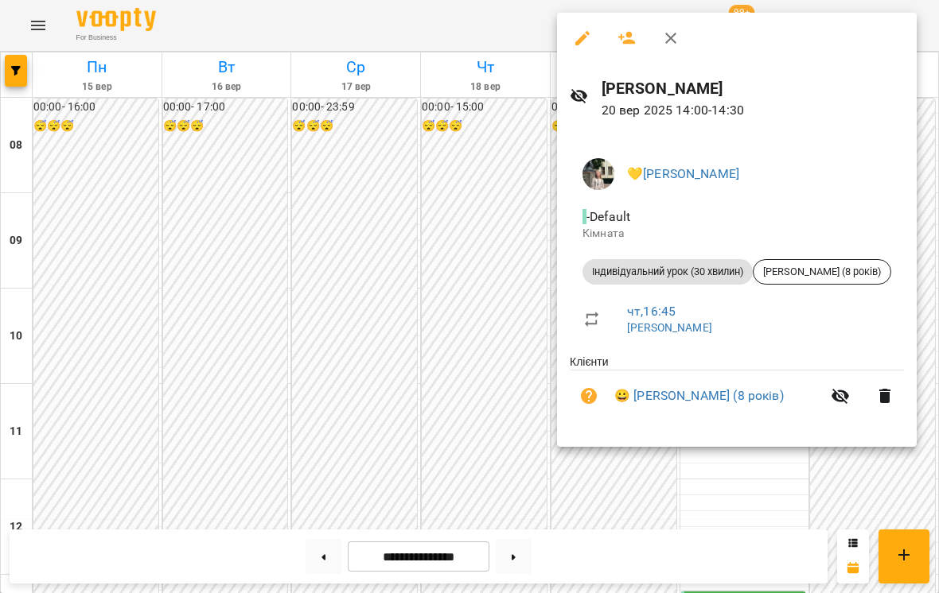
click at [457, 247] on div at bounding box center [469, 296] width 939 height 593
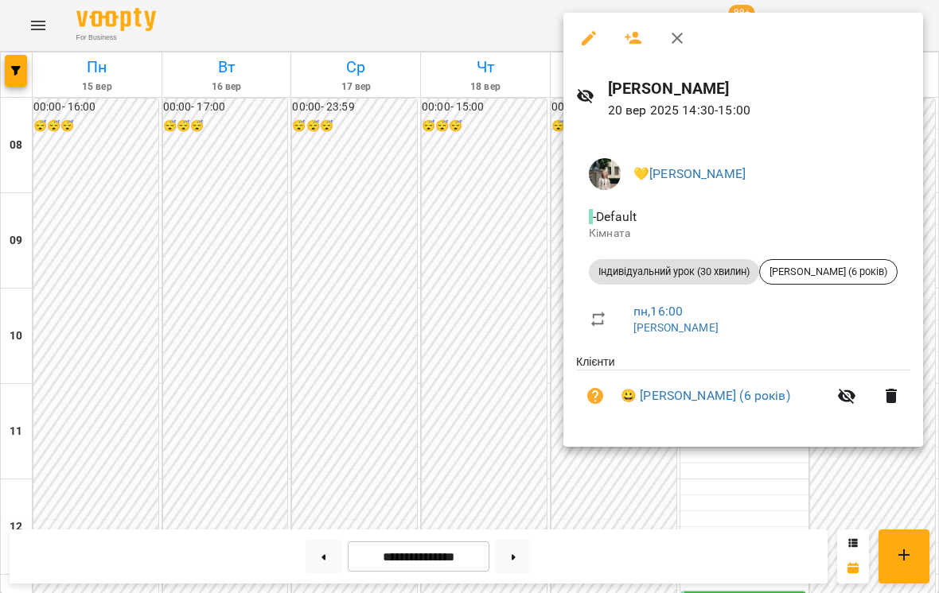
click at [471, 140] on div at bounding box center [469, 296] width 939 height 593
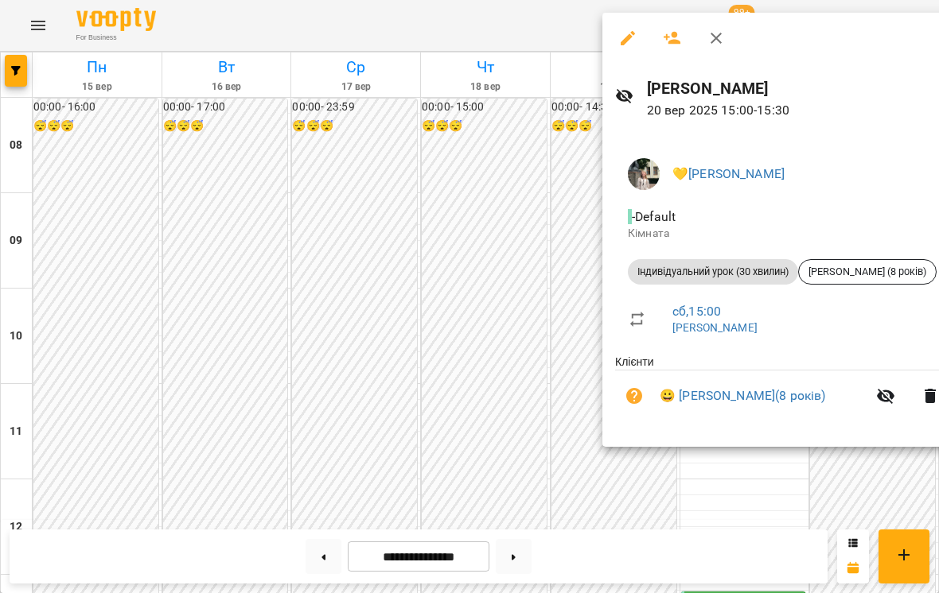
click at [166, 326] on div at bounding box center [469, 296] width 939 height 593
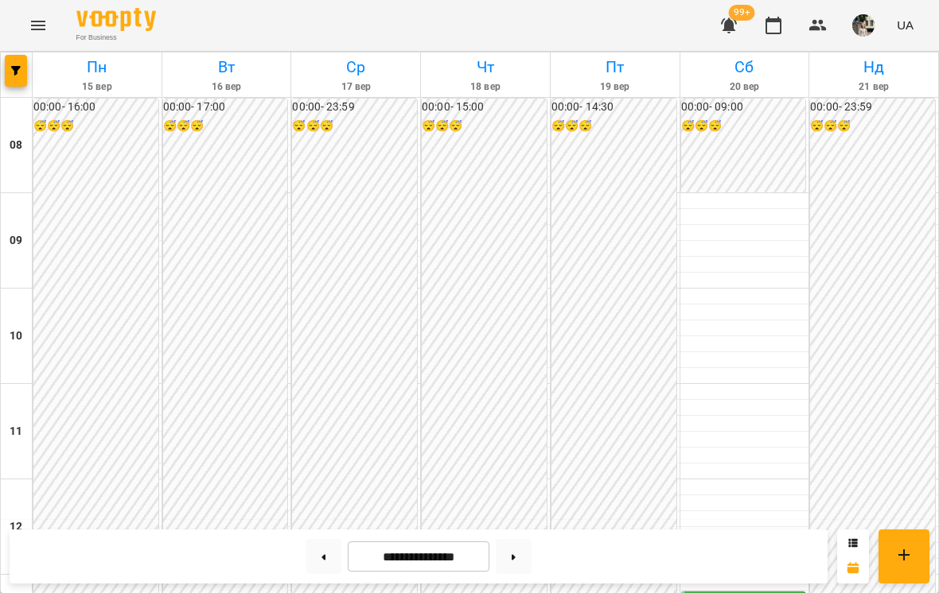
scroll to position [749, 0]
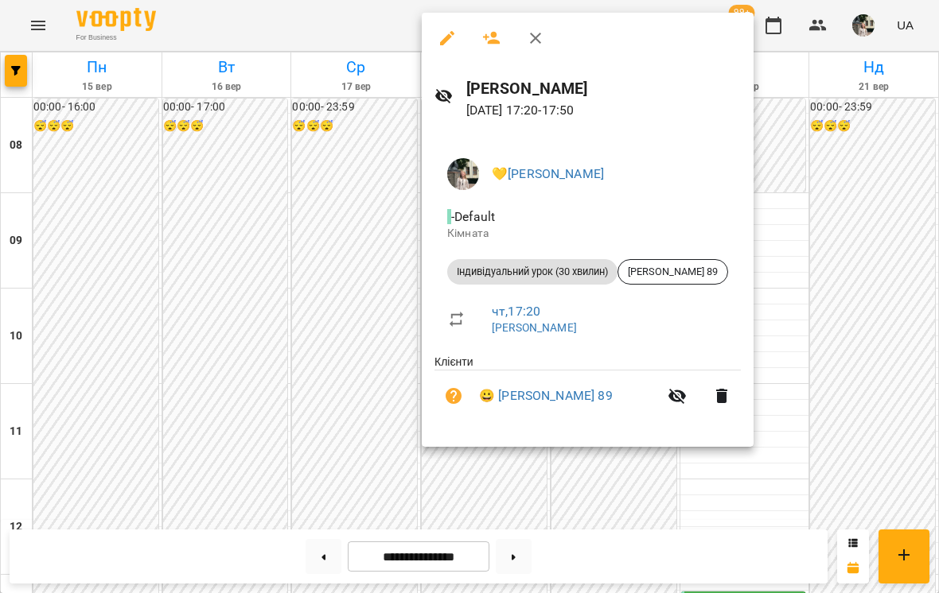
click at [277, 189] on div at bounding box center [469, 296] width 939 height 593
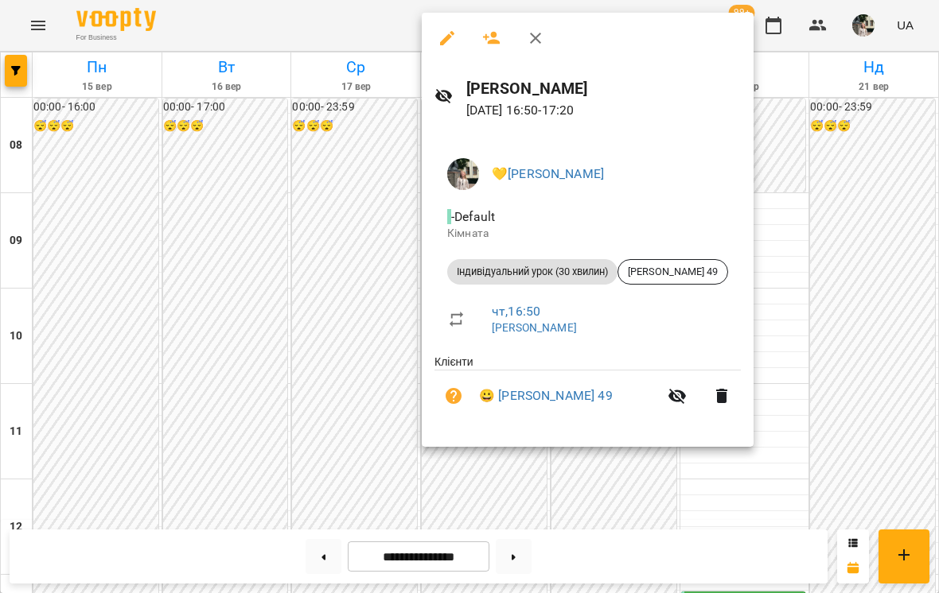
click at [274, 169] on div at bounding box center [469, 296] width 939 height 593
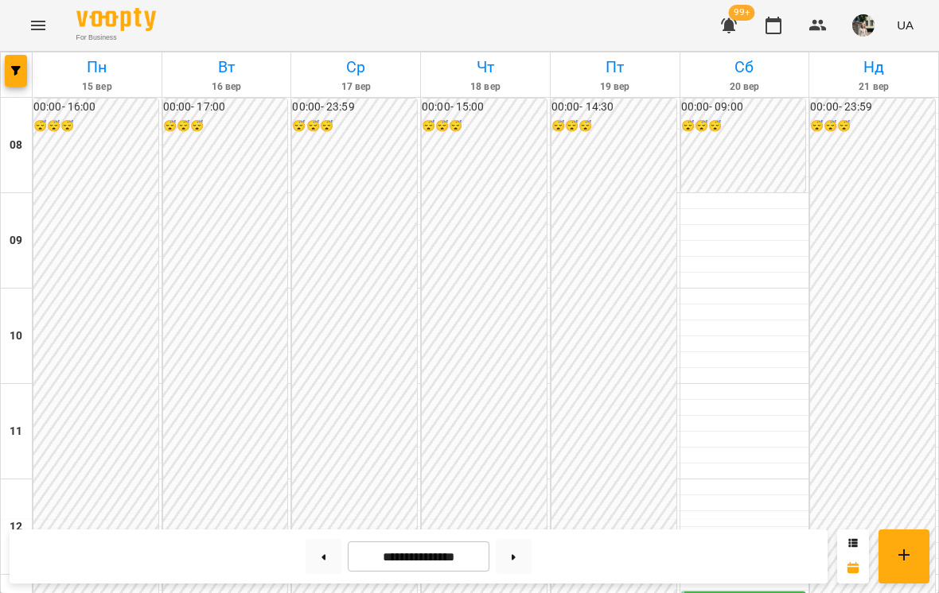
scroll to position [694, 0]
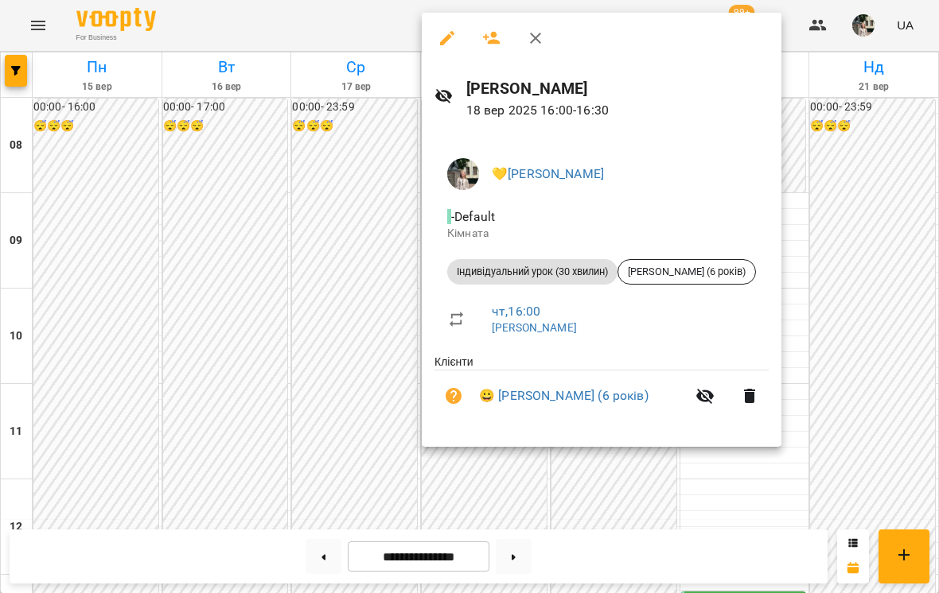
click at [268, 189] on div at bounding box center [469, 296] width 939 height 593
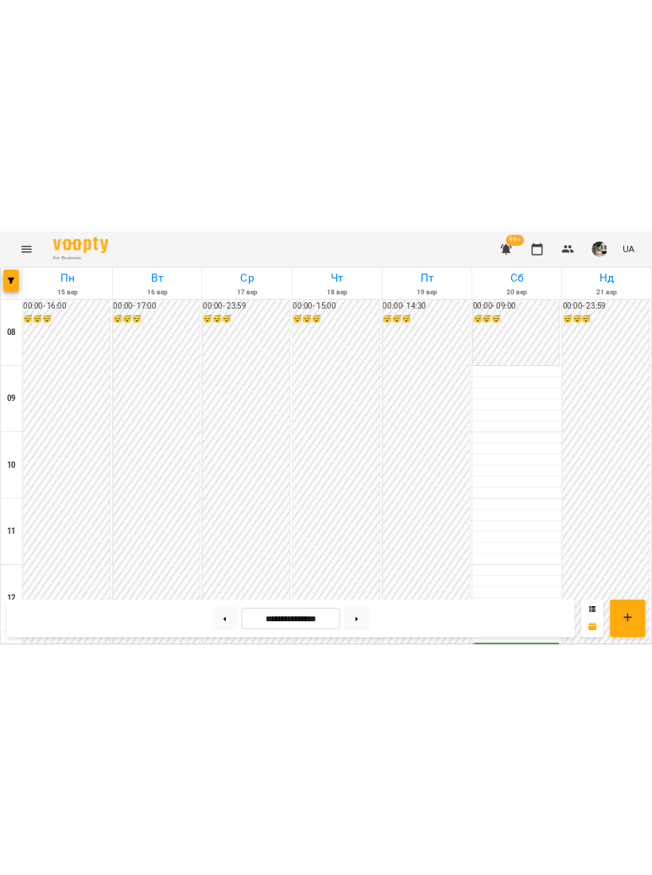
scroll to position [430, 0]
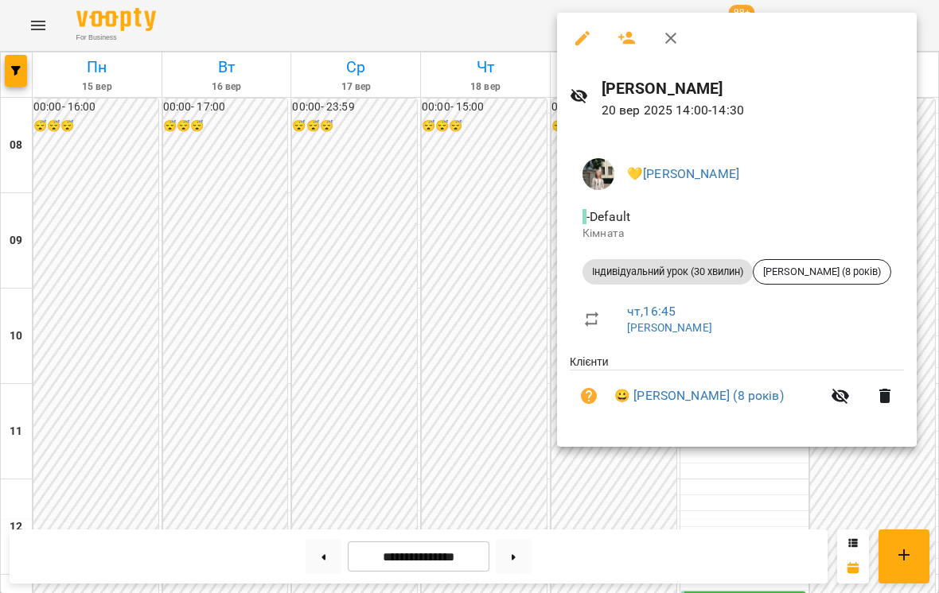
click at [407, 140] on div at bounding box center [469, 296] width 939 height 593
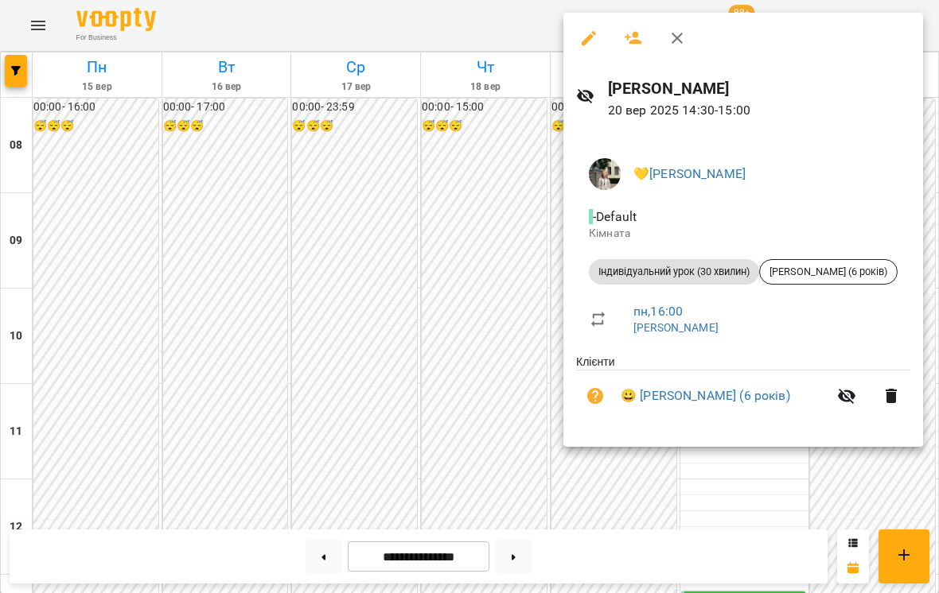
click at [423, 136] on div at bounding box center [469, 296] width 939 height 593
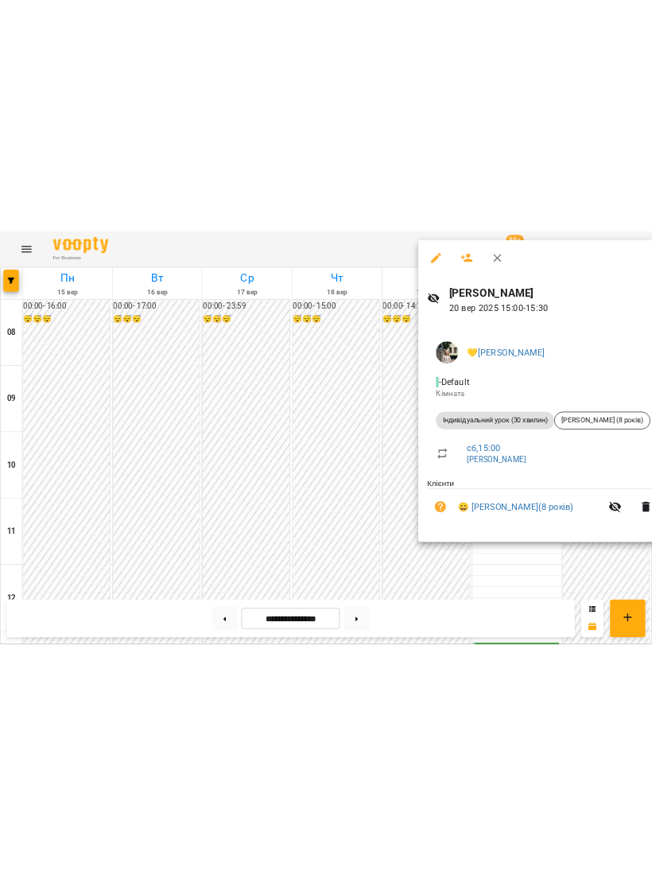
scroll to position [368, 0]
